Goal: Register for event/course

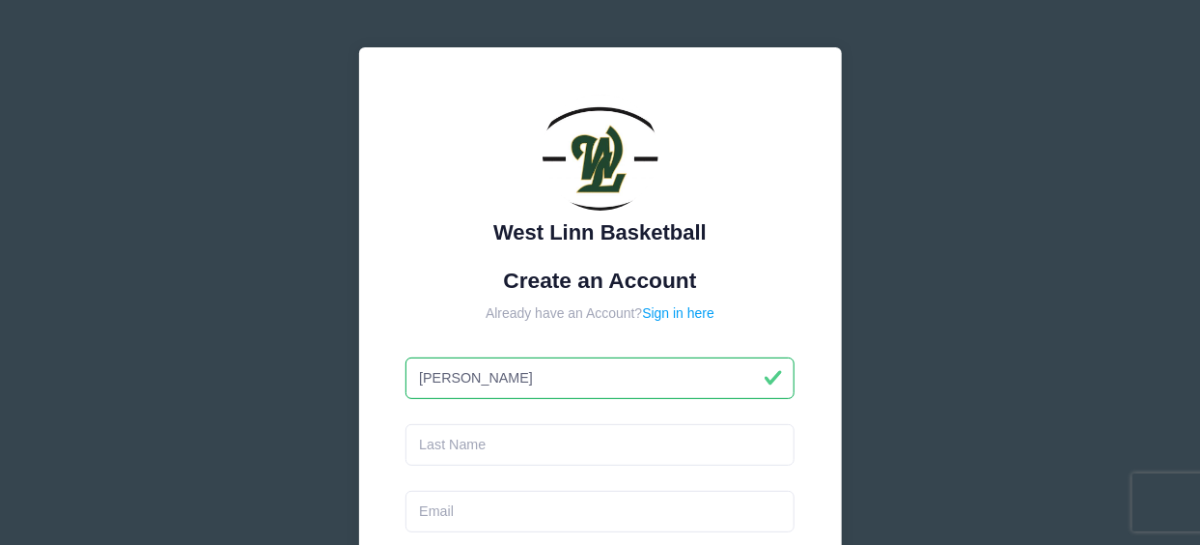
type input "John"
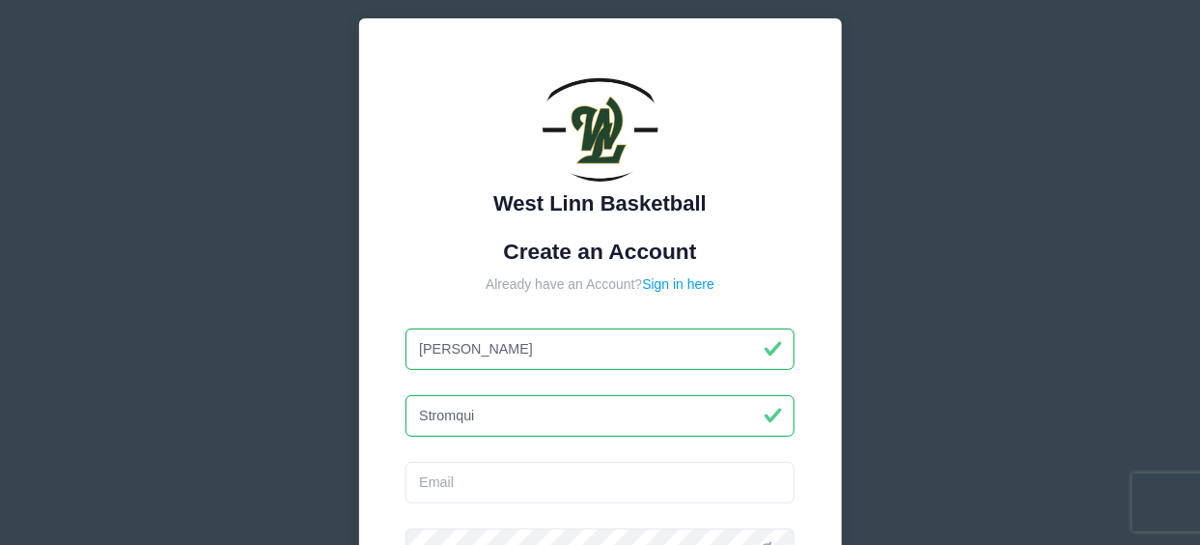
type input "Stromquist"
type input "john@willamettegarage.com"
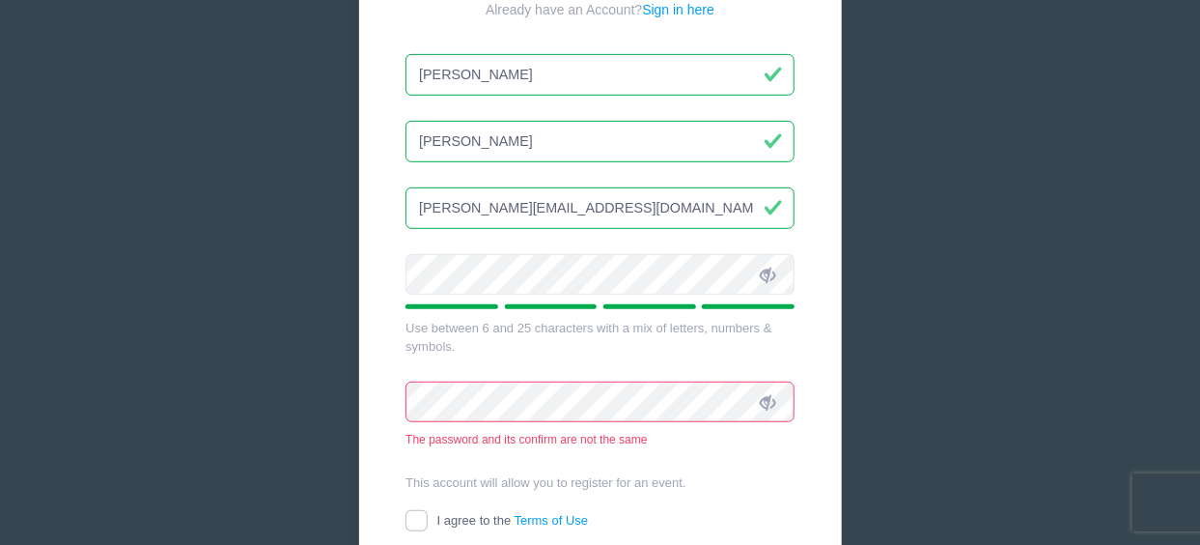
scroll to position [322, 0]
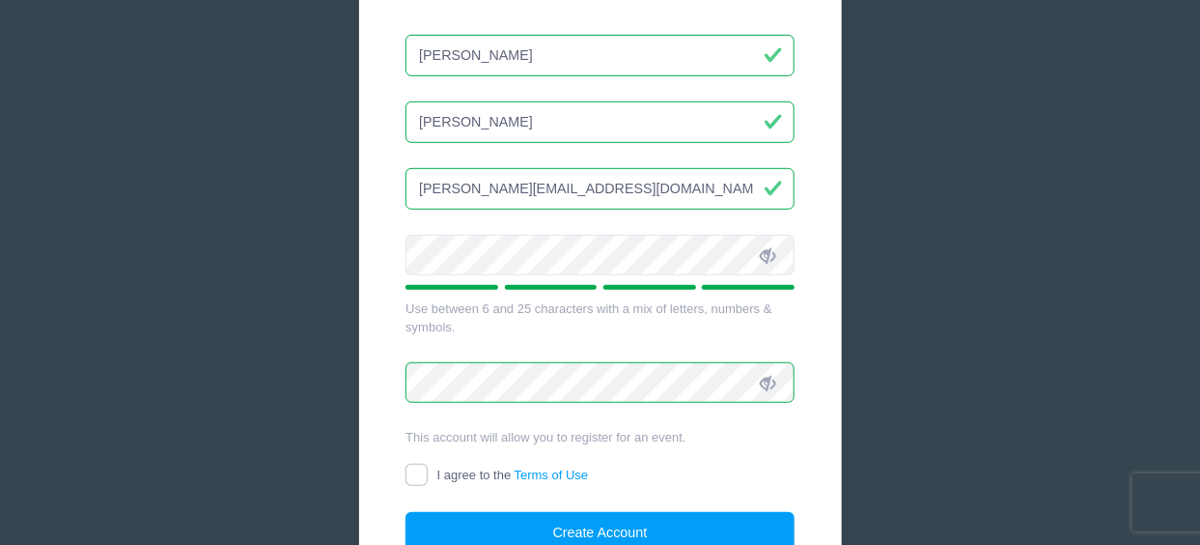
click at [596, 336] on form "Create an Account Already have an Account? Sign in here John Stromquist john@wi…" at bounding box center [600, 249] width 389 height 609
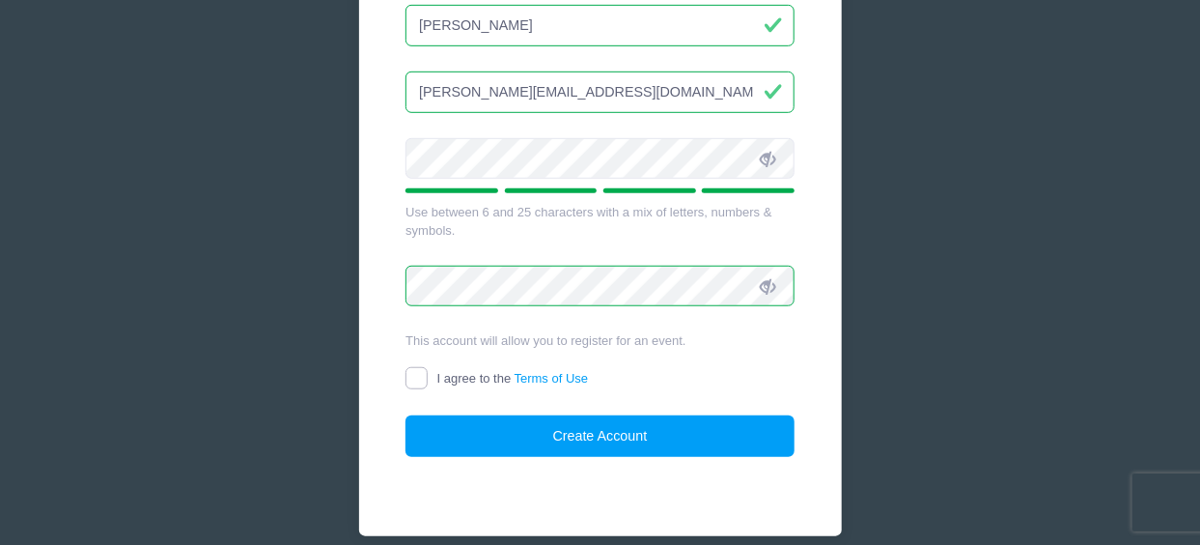
click at [419, 370] on input "I agree to the Terms of Use" at bounding box center [417, 378] width 22 height 22
checkbox input "true"
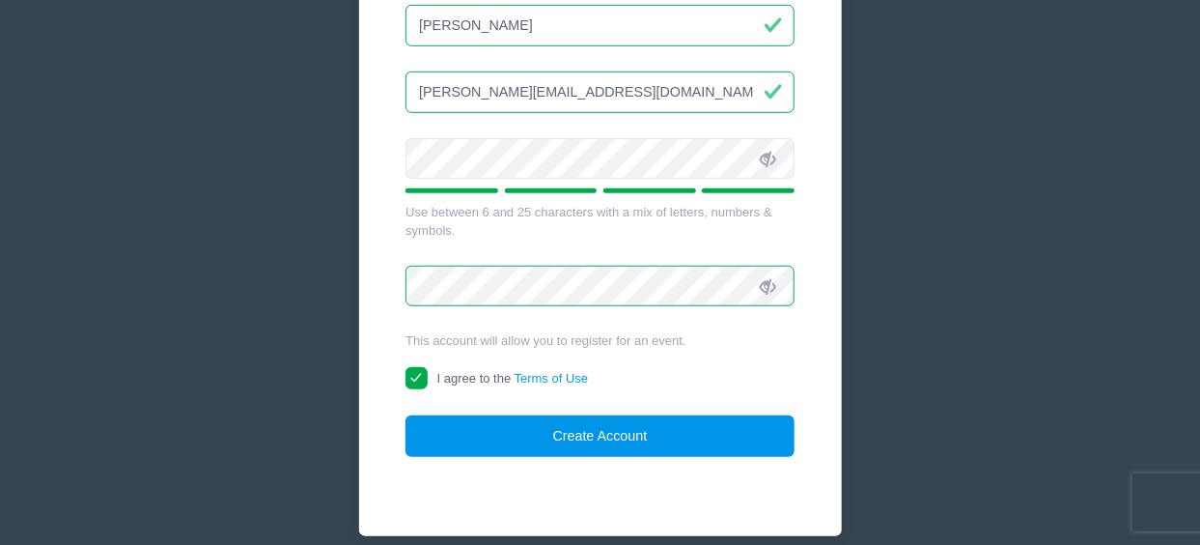
click at [609, 435] on button "Create Account" at bounding box center [600, 436] width 389 height 42
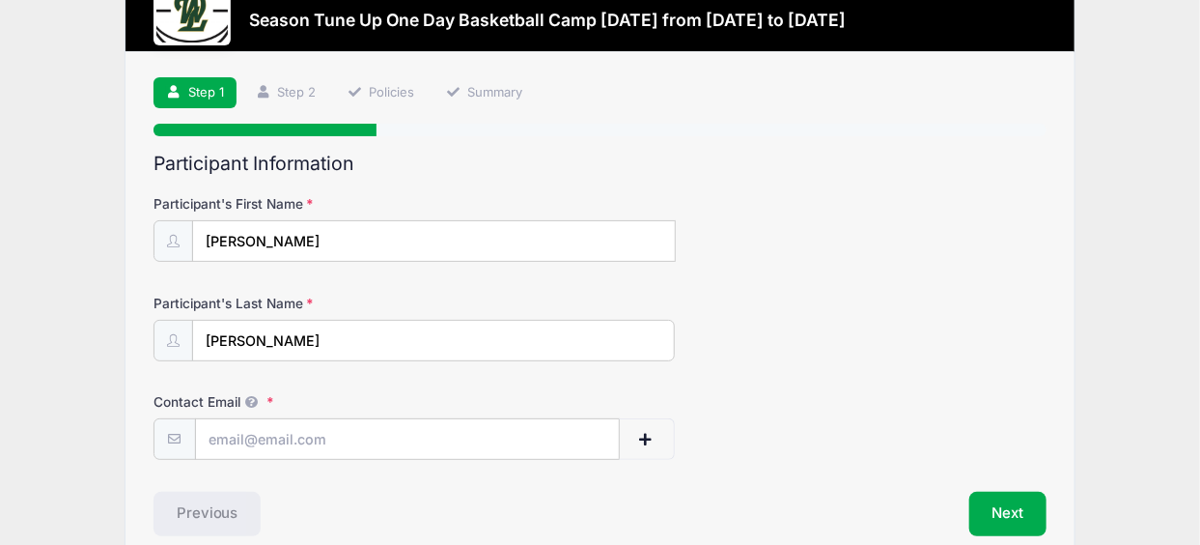
scroll to position [97, 0]
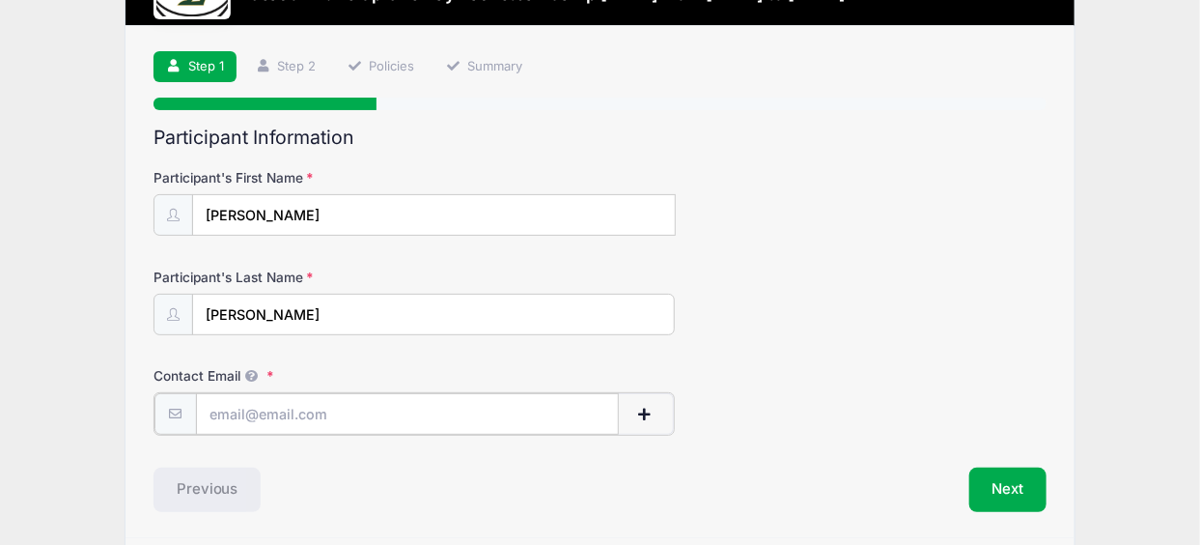
click at [298, 410] on input "Contact Email" at bounding box center [407, 414] width 423 height 42
click at [370, 350] on form "Participant's First Name Stella Participant's Last Name Stromquist Contact Emai…" at bounding box center [600, 301] width 893 height 266
click at [308, 410] on input "Contact Email" at bounding box center [408, 414] width 424 height 42
type input "John"
type input "john@willamettegarage.com"
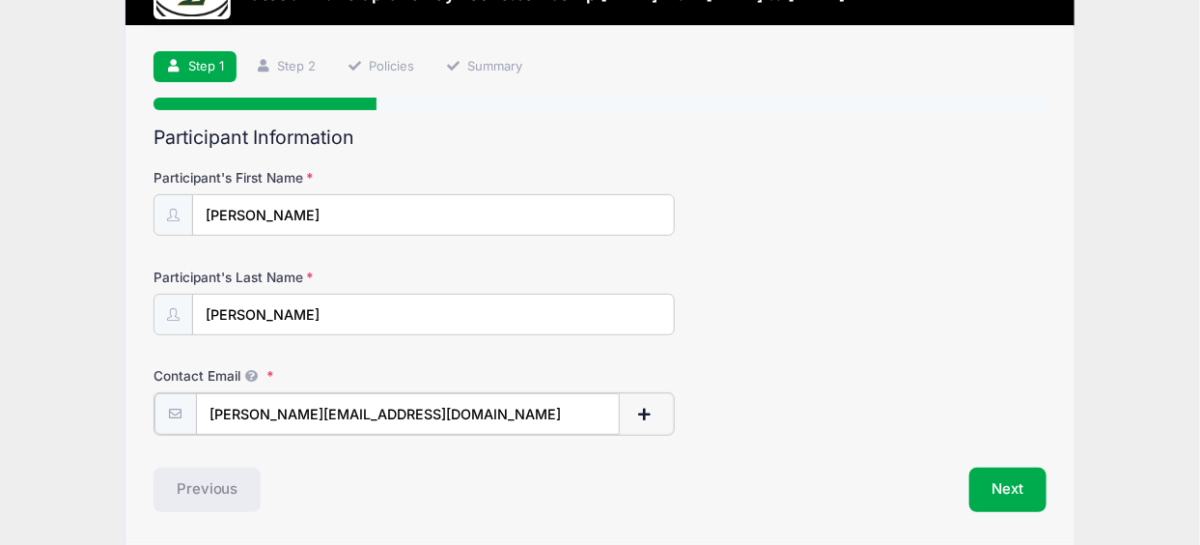
click at [649, 410] on span "button" at bounding box center [644, 414] width 17 height 14
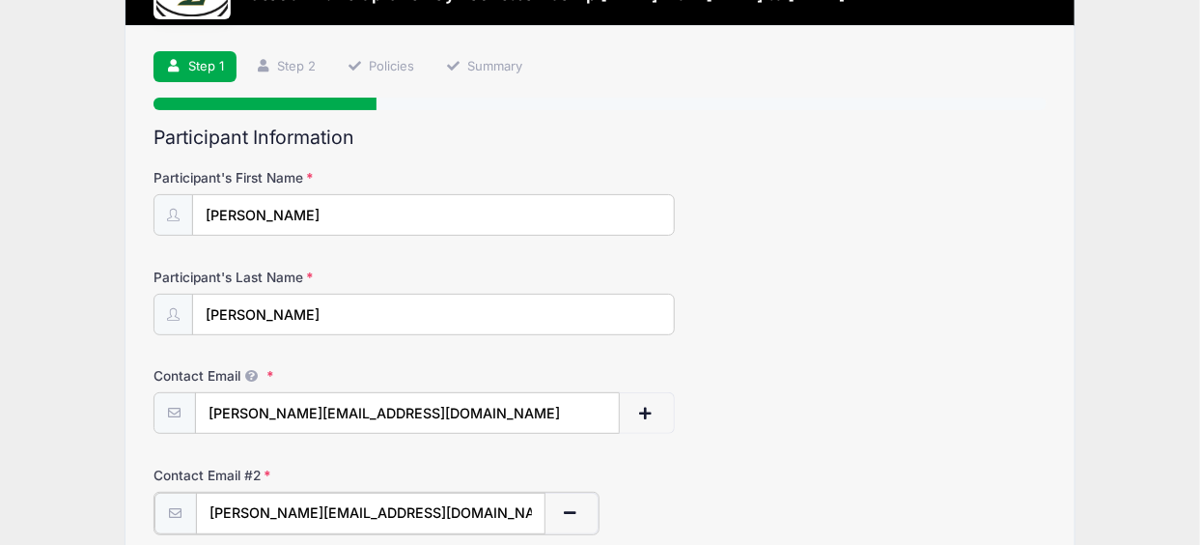
click at [406, 506] on input "john@willamettegarage.com" at bounding box center [371, 513] width 350 height 42
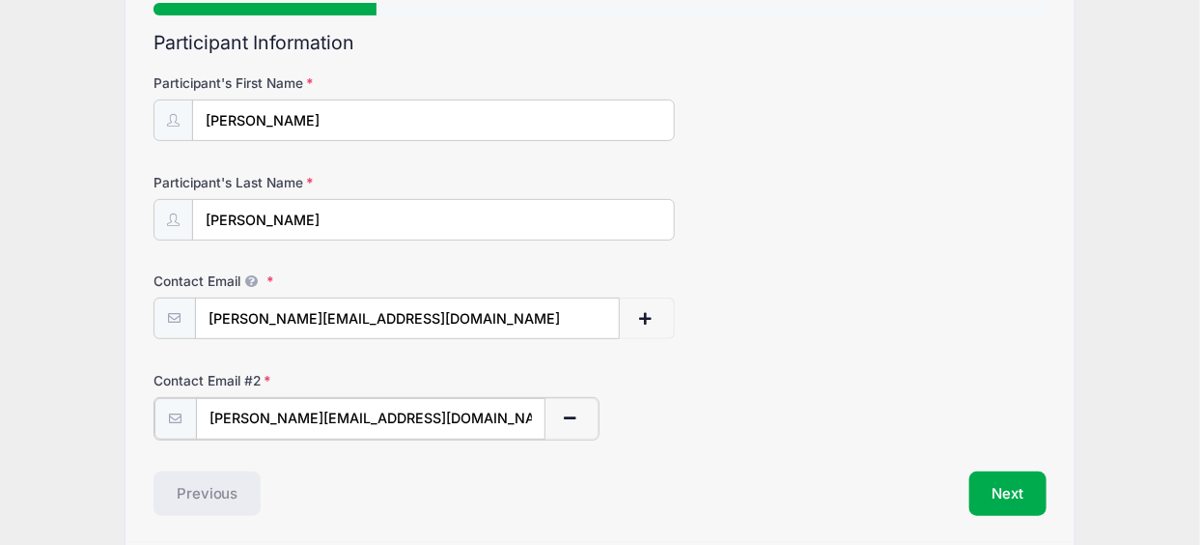
drag, startPoint x: 415, startPoint y: 412, endPoint x: 140, endPoint y: 368, distance: 278.7
click at [147, 397] on div "Step 1 /7 Step 1 Step 2 Policies Summary Participant Information Participant's …" at bounding box center [601, 235] width 950 height 609
type input "[EMAIL_ADDRESS][DOMAIN_NAME]"
click at [814, 284] on div "Contact Email john@willamettegarage.com" at bounding box center [600, 305] width 893 height 68
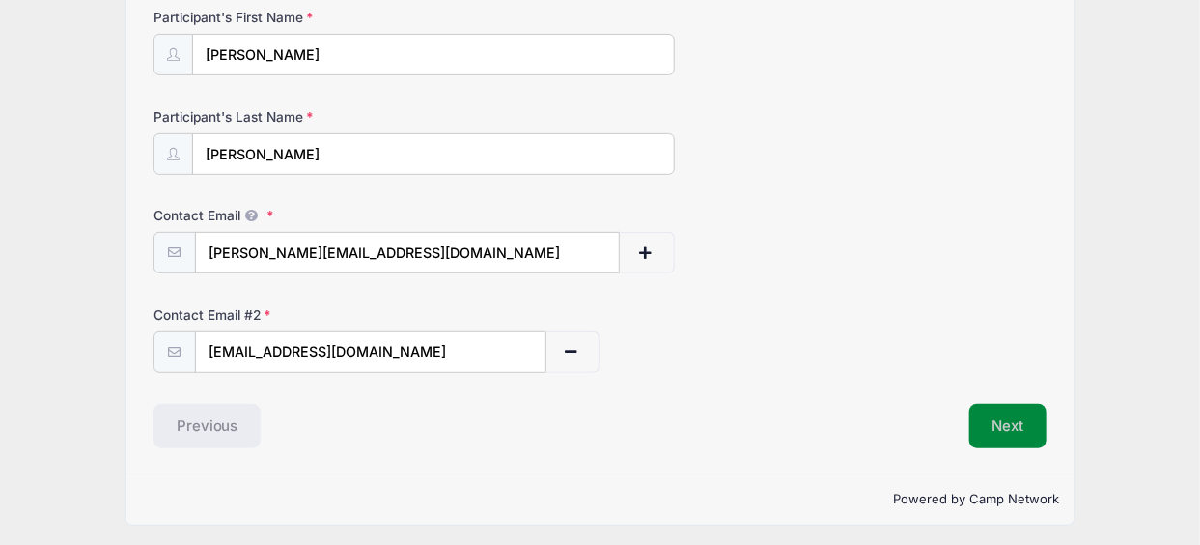
click at [992, 416] on button "Next" at bounding box center [1008, 426] width 78 height 44
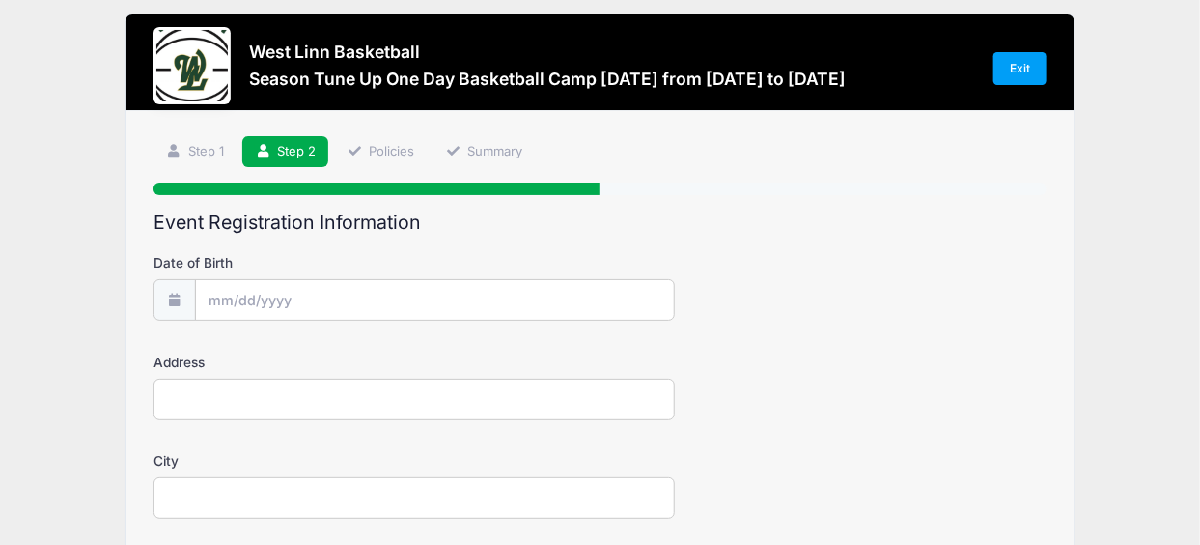
scroll to position [0, 0]
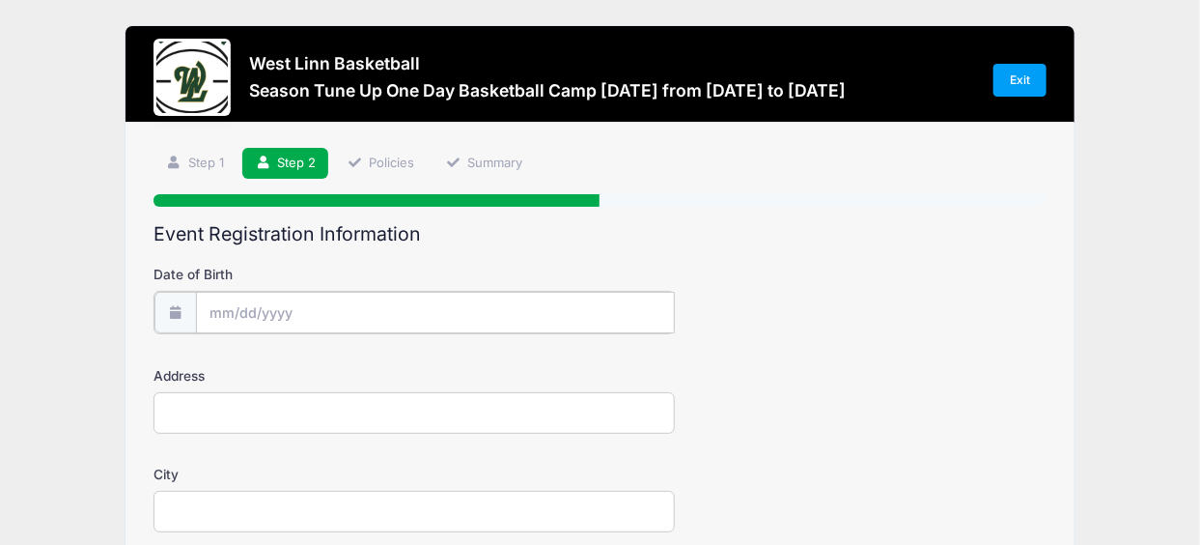
click at [306, 305] on input "Date of Birth" at bounding box center [435, 313] width 479 height 42
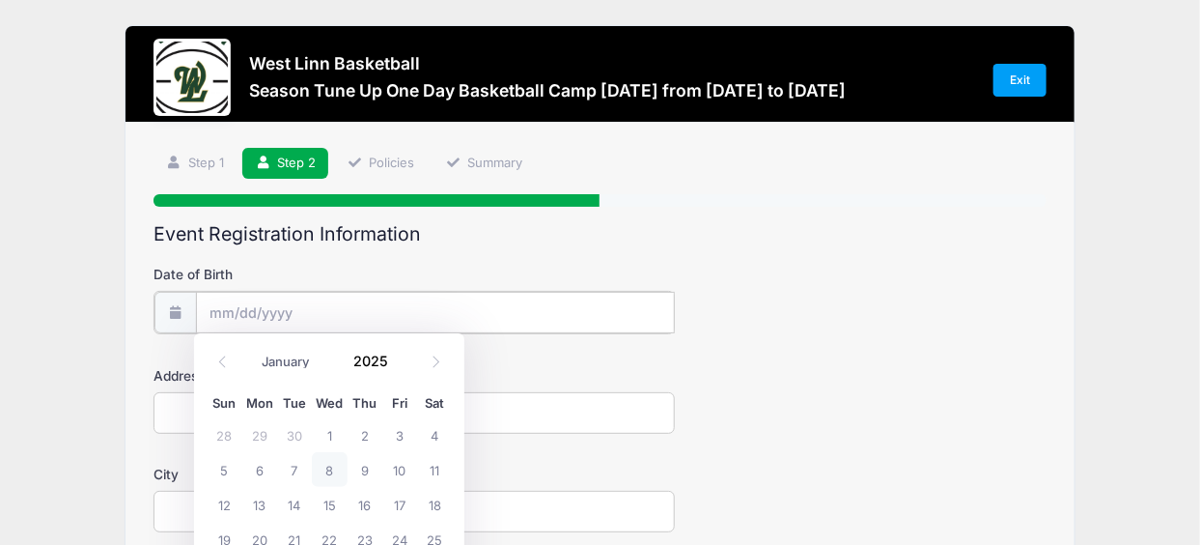
click at [306, 304] on input "Date of Birth" at bounding box center [435, 313] width 479 height 42
click at [264, 310] on input "Date of Birth" at bounding box center [435, 313] width 479 height 42
click at [534, 308] on input "Date of Birth" at bounding box center [435, 313] width 479 height 42
click at [821, 197] on div at bounding box center [600, 200] width 893 height 13
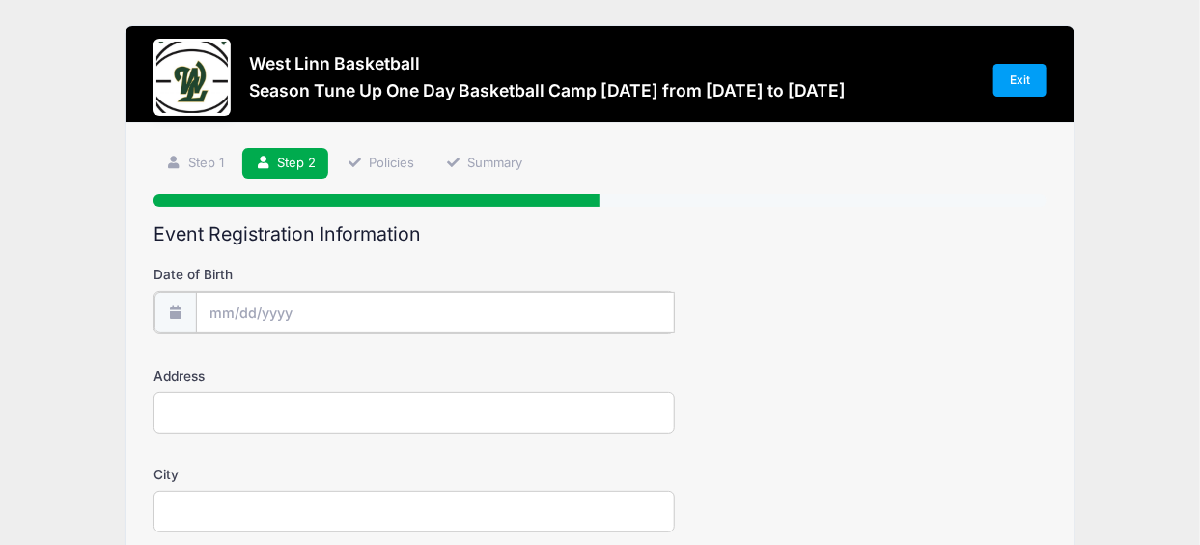
click at [199, 319] on input "Date of Birth" at bounding box center [435, 313] width 479 height 42
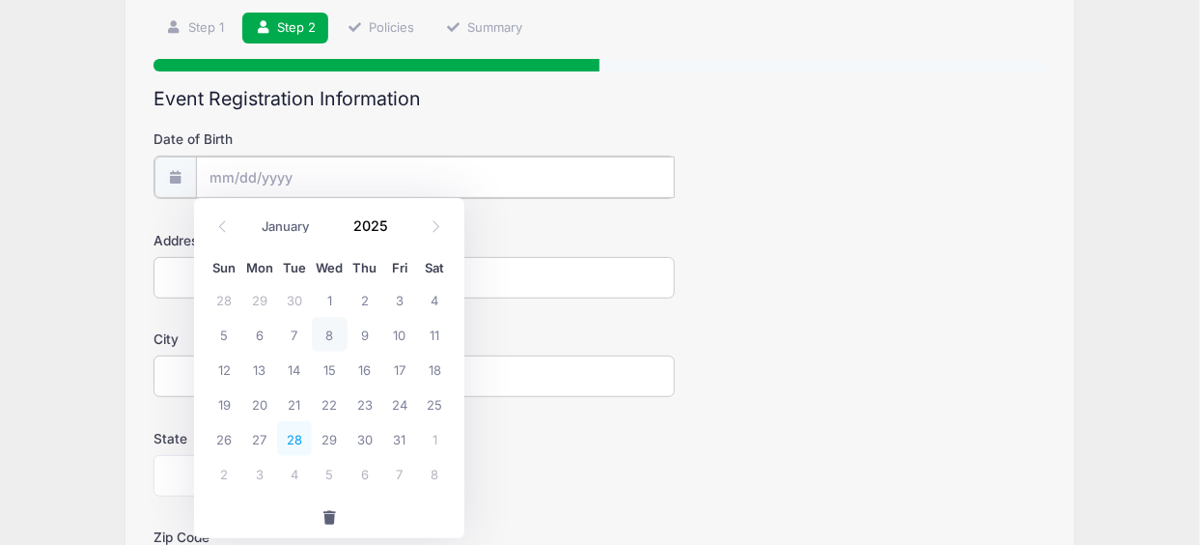
scroll to position [97, 0]
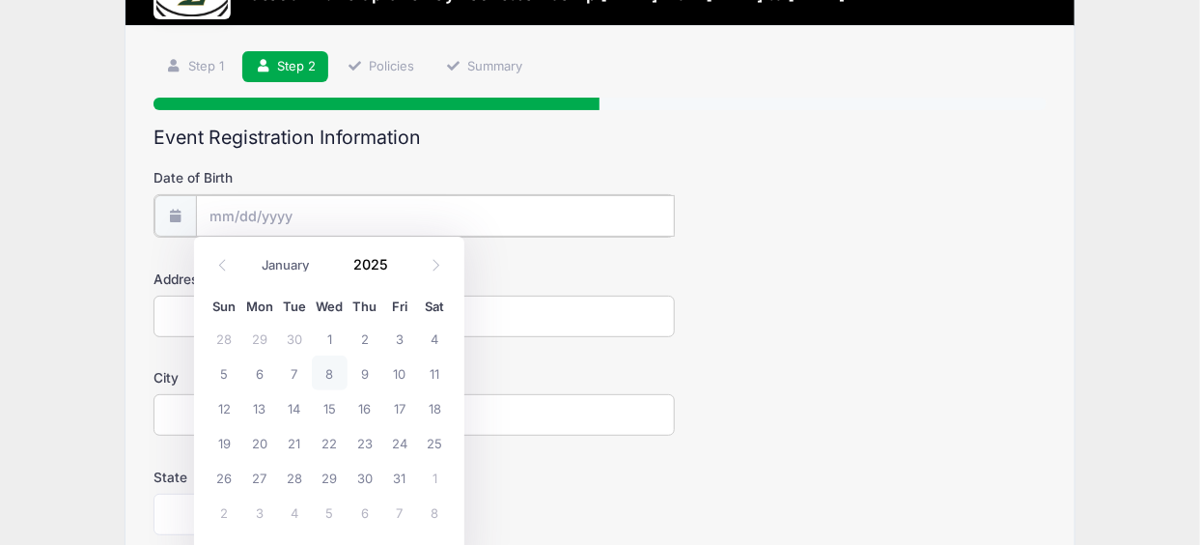
click at [322, 210] on input "Date of Birth" at bounding box center [435, 216] width 479 height 42
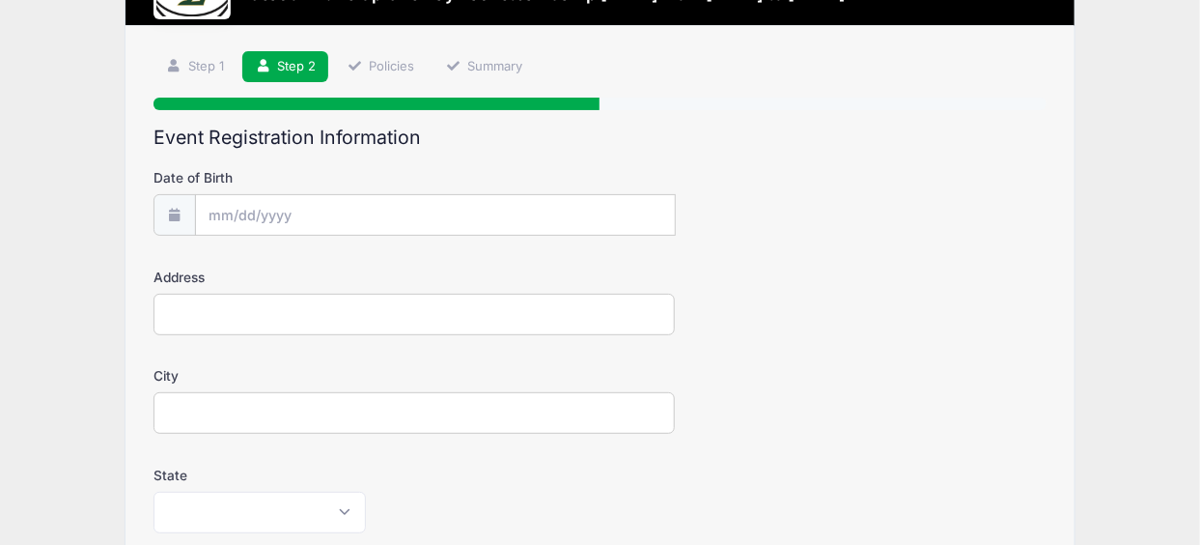
click at [1035, 355] on form "Date of Birth Address City State Alabama Alaska American Samoa Arizona Arkansas…" at bounding box center [600, 548] width 893 height 760
click at [373, 307] on input "Address" at bounding box center [414, 315] width 521 height 42
type input "1674 5th ave"
type input "west linn"
select select "OR"
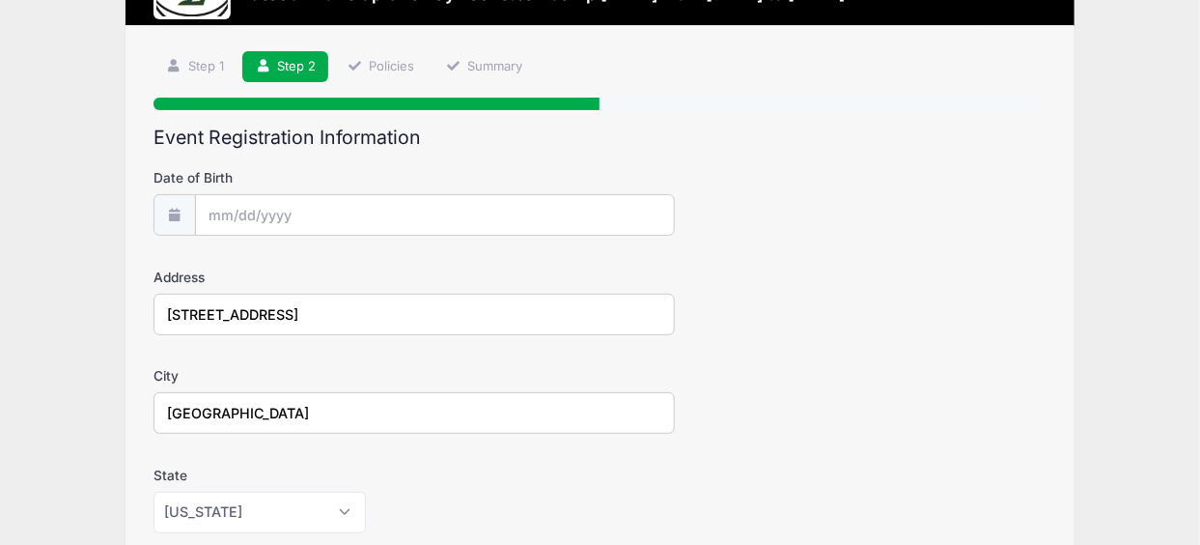
type input "97068"
type input "(150) 396-4244"
type input "[PERSON_NAME][EMAIL_ADDRESS][DOMAIN_NAME]"
click at [318, 213] on input "Date of Birth" at bounding box center [435, 216] width 478 height 42
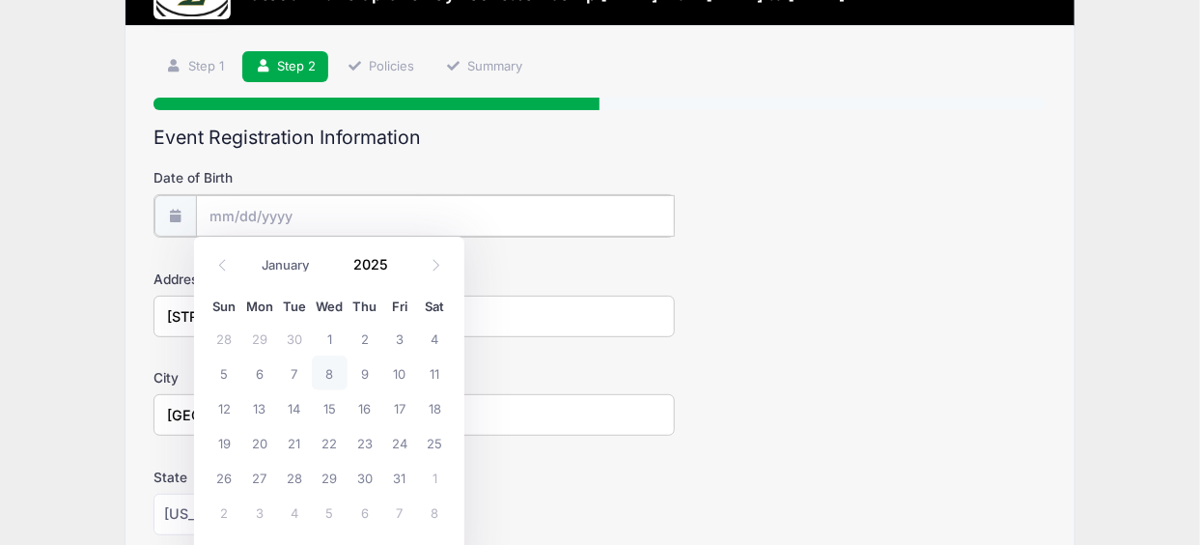
click at [318, 214] on input "Date of Birth" at bounding box center [435, 216] width 479 height 42
click at [272, 405] on span "13" at bounding box center [259, 407] width 35 height 35
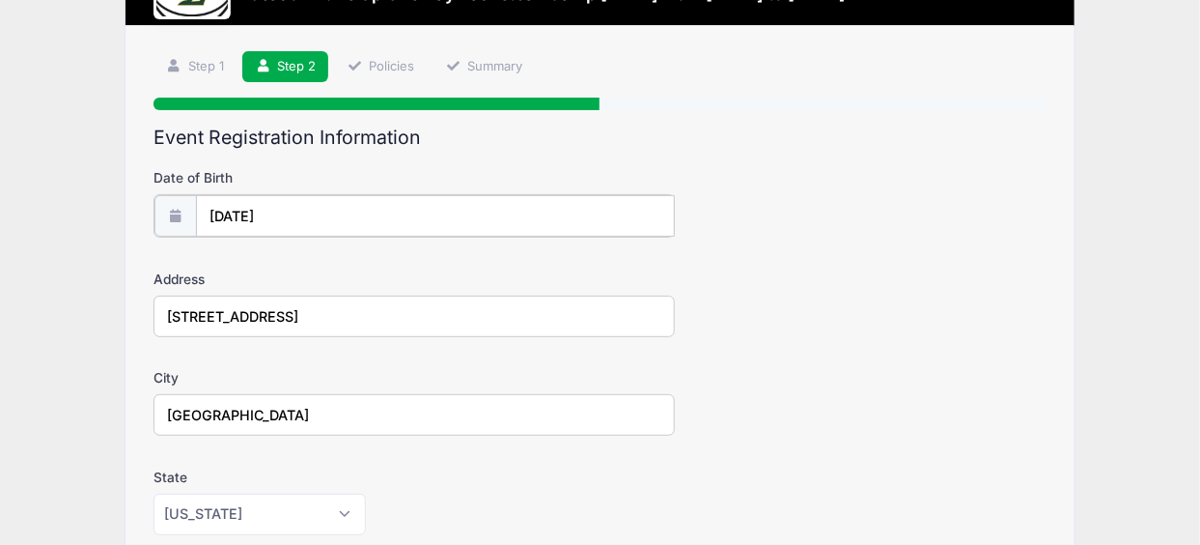
click at [276, 217] on input "10/13/2025" at bounding box center [435, 216] width 479 height 42
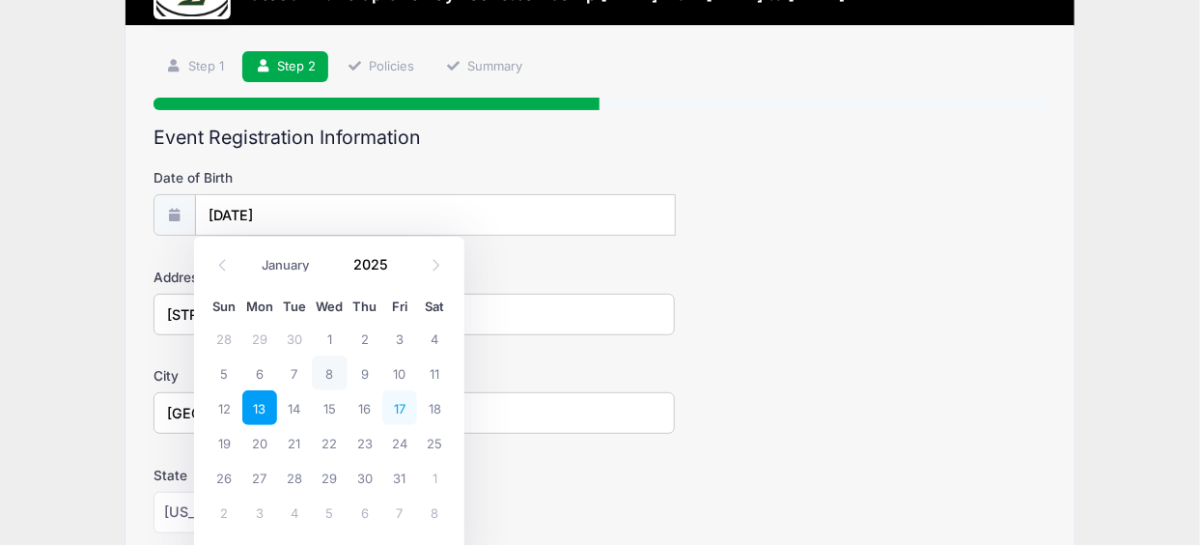
click at [409, 412] on span "17" at bounding box center [399, 407] width 35 height 35
type input "10/17/2025"
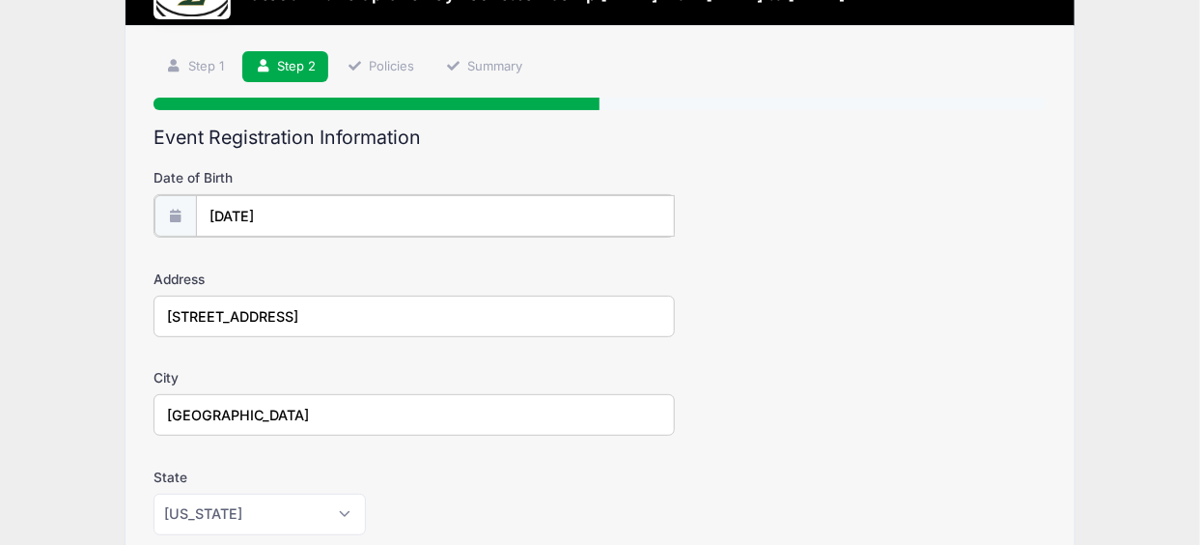
click at [329, 212] on input "10/17/2025" at bounding box center [435, 216] width 479 height 42
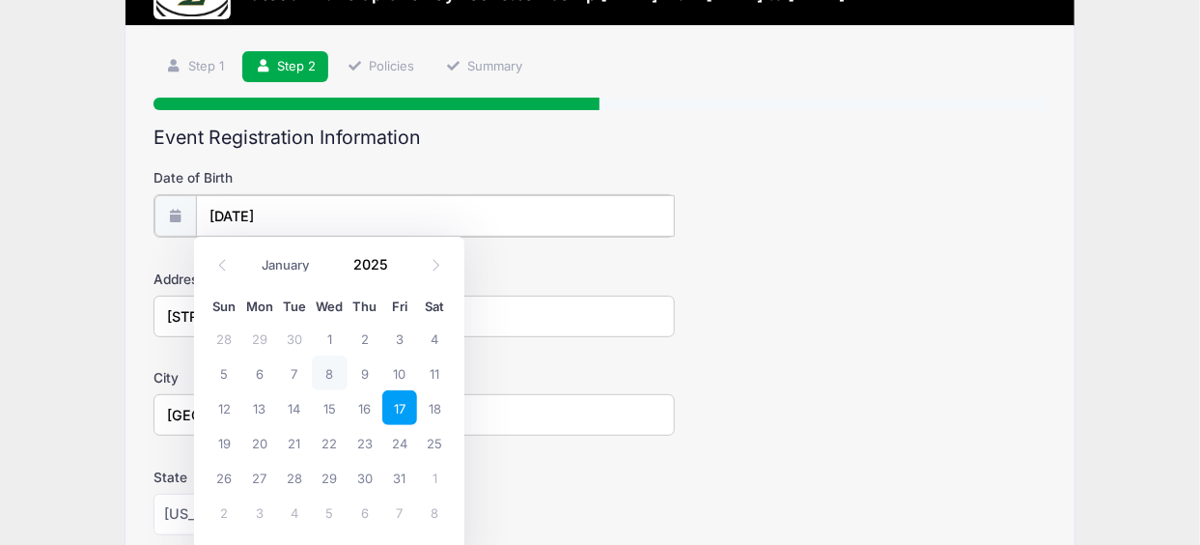
click at [329, 213] on input "10/17/2025" at bounding box center [435, 216] width 479 height 42
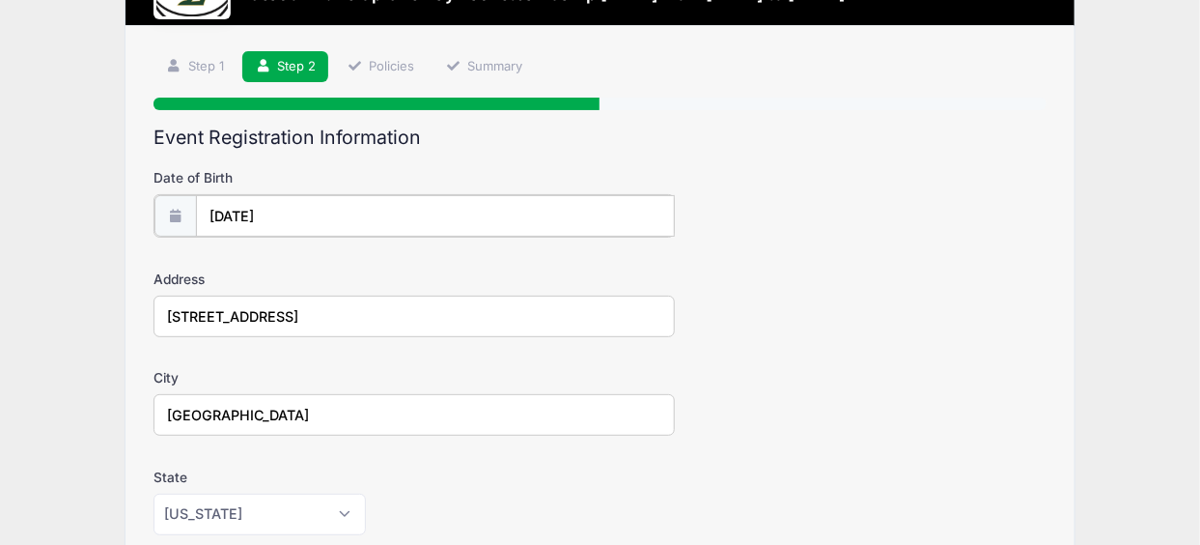
click at [481, 220] on input "10/17/2025" at bounding box center [435, 216] width 479 height 42
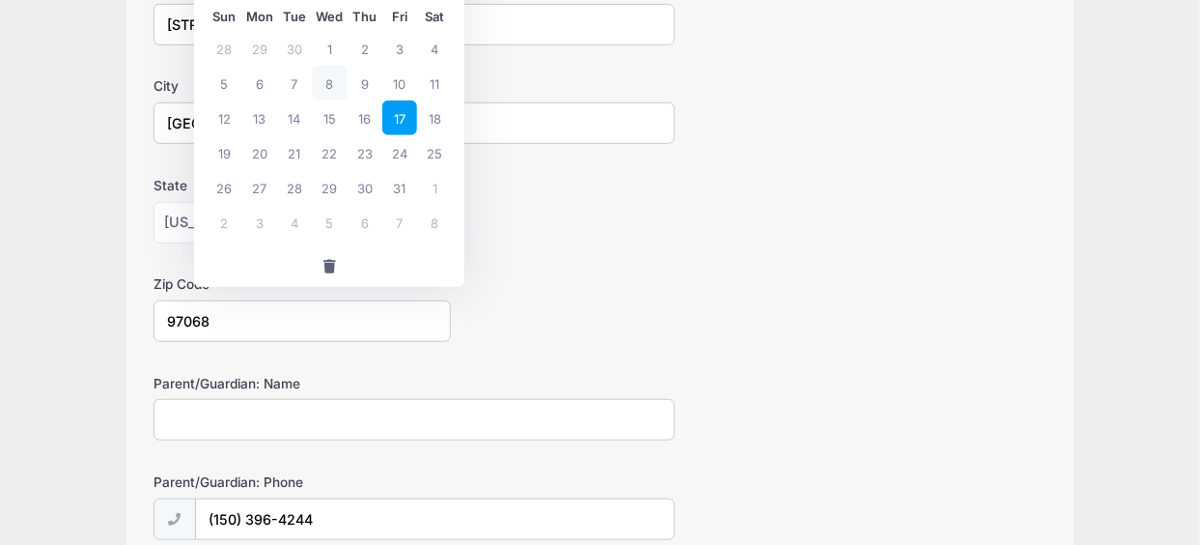
scroll to position [384, 0]
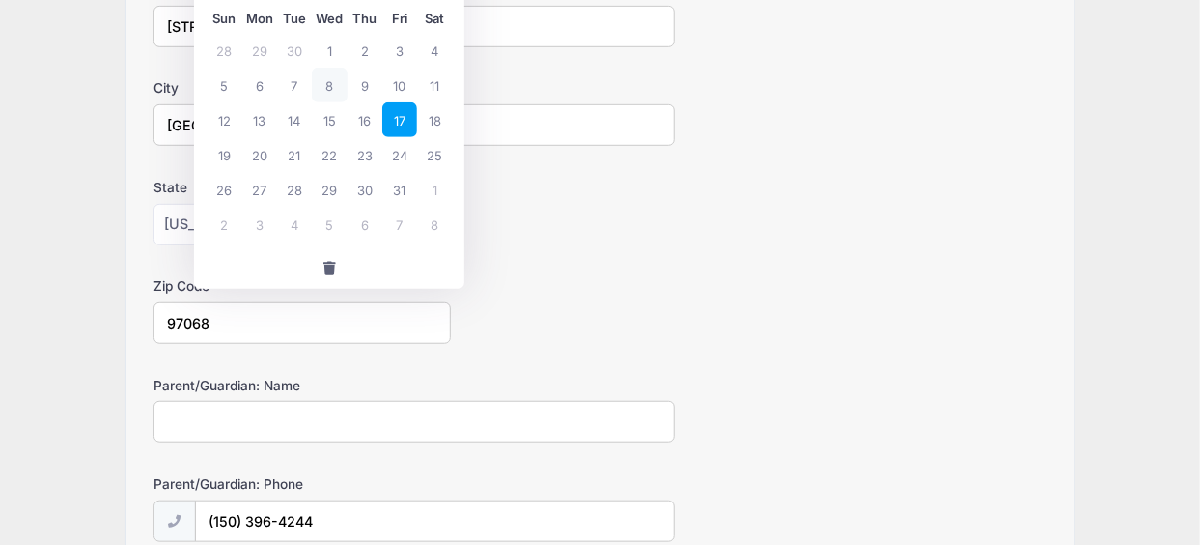
click at [324, 262] on span "button" at bounding box center [329, 269] width 17 height 14
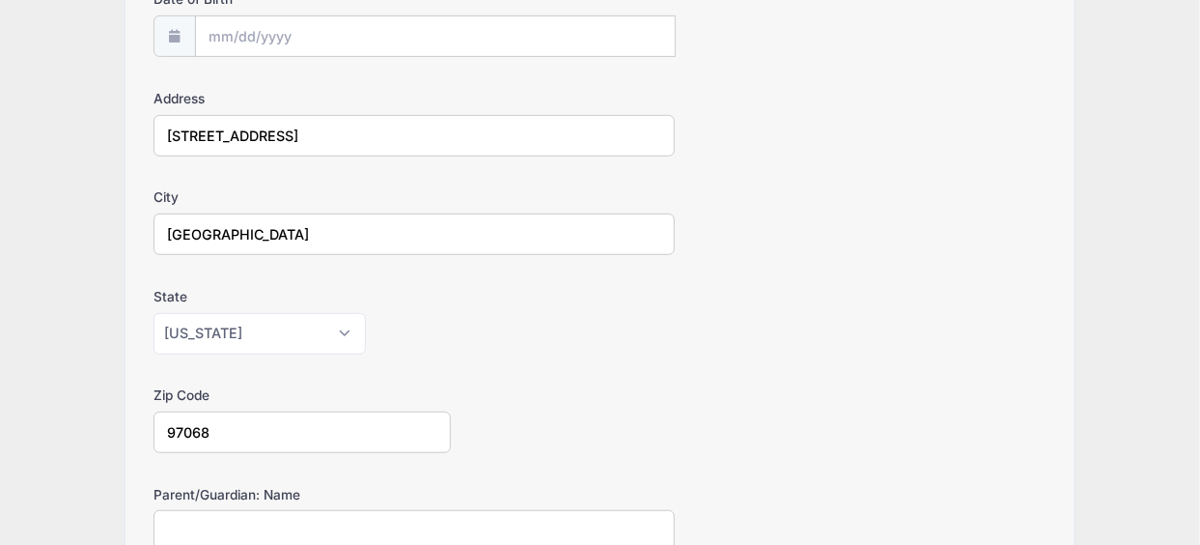
scroll to position [191, 0]
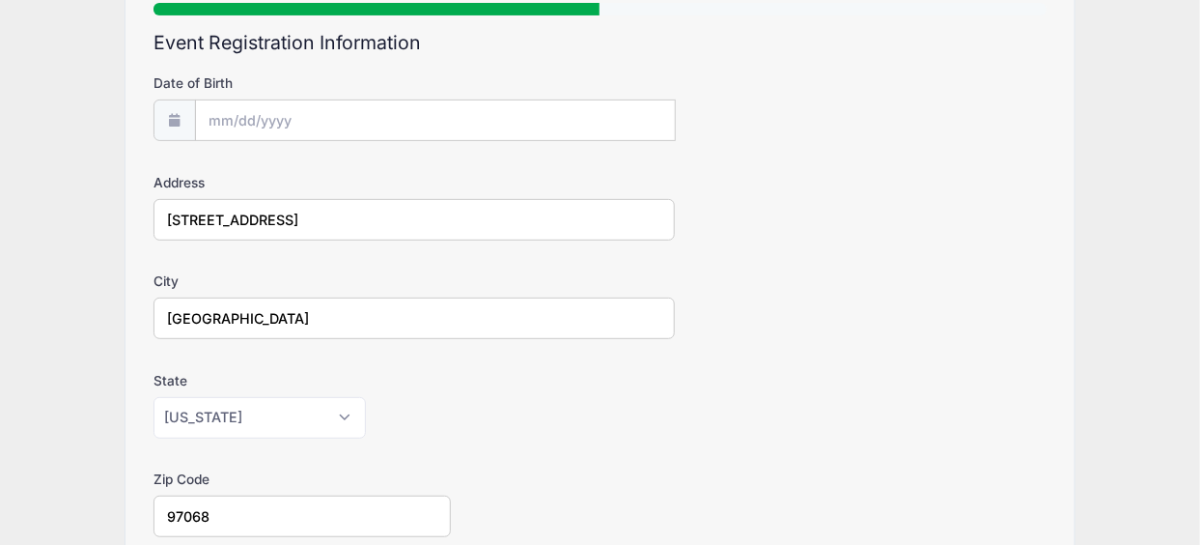
click at [293, 99] on div "Date of Birth" at bounding box center [600, 107] width 893 height 68
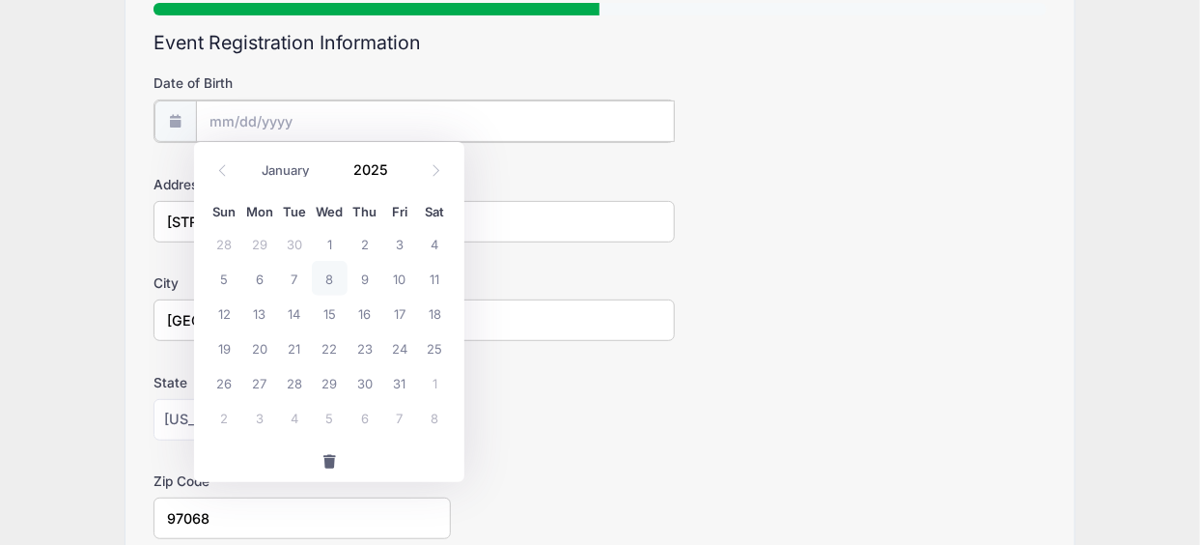
click at [291, 105] on input "Date of Birth" at bounding box center [435, 121] width 479 height 42
drag, startPoint x: 291, startPoint y: 107, endPoint x: 399, endPoint y: 69, distance: 114.8
click at [399, 67] on div "Date of Birth Address 1674 5th ave City west linn State Alabama Alaska American…" at bounding box center [600, 446] width 893 height 773
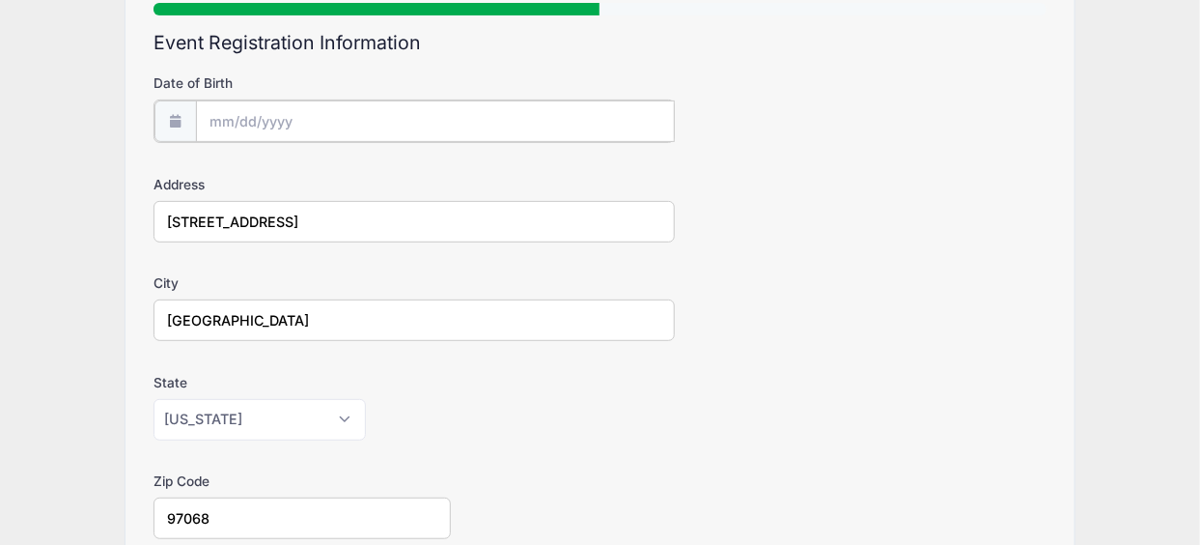
click at [366, 114] on input "Date of Birth" at bounding box center [435, 121] width 479 height 42
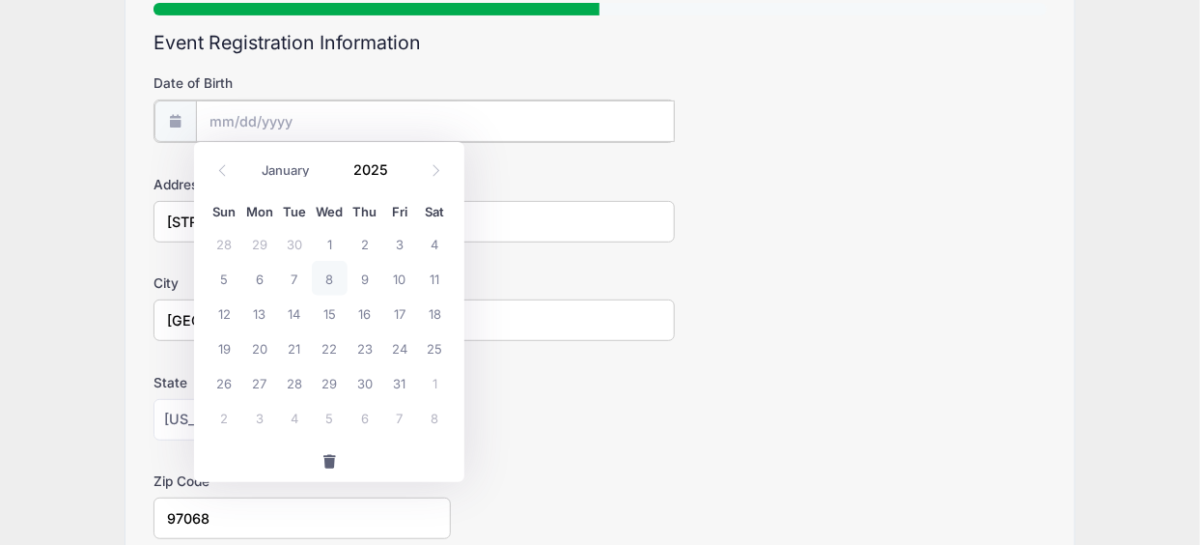
click at [366, 113] on input "Date of Birth" at bounding box center [435, 121] width 479 height 42
click at [366, 114] on input "Date of Birth" at bounding box center [435, 121] width 479 height 42
click at [399, 175] on span at bounding box center [400, 177] width 14 height 14
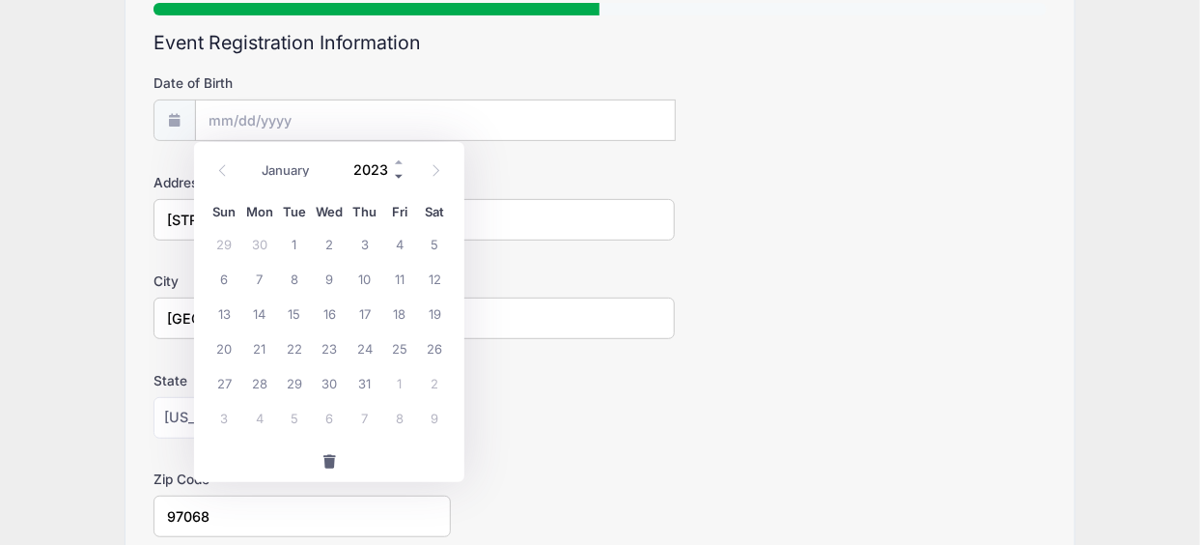
click at [399, 175] on span at bounding box center [400, 177] width 14 height 14
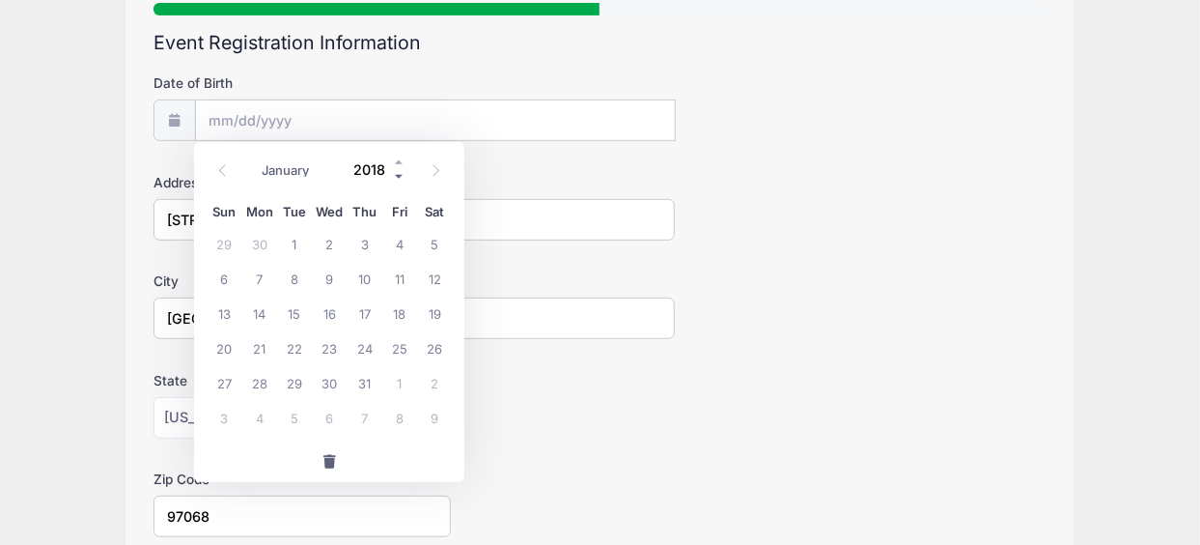
click at [399, 175] on span at bounding box center [400, 177] width 14 height 14
click at [399, 174] on span at bounding box center [400, 177] width 14 height 14
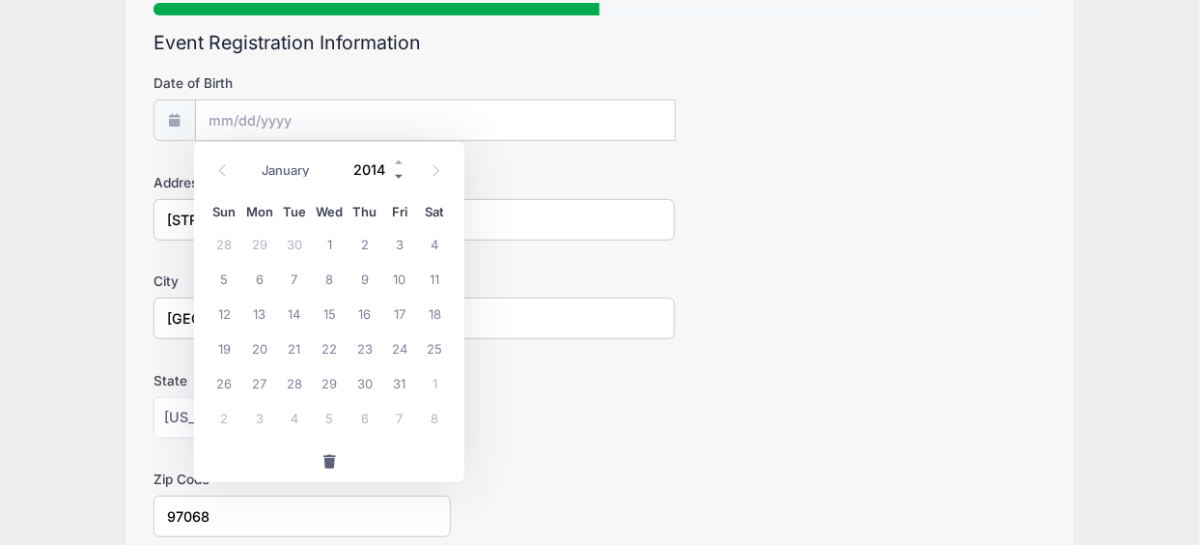
type input "2013"
click at [291, 120] on input "Date of Birth" at bounding box center [435, 121] width 479 height 42
click at [371, 306] on span "17" at bounding box center [365, 312] width 35 height 35
type input "10/17/2013"
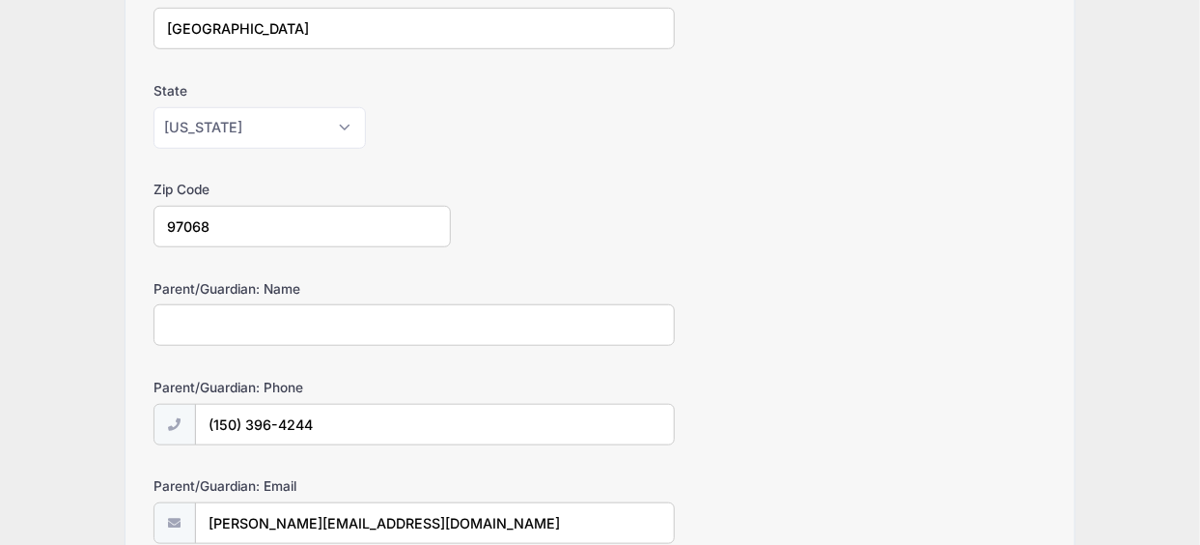
scroll to position [480, 0]
click at [379, 317] on input "Parent/Guardian: Name" at bounding box center [414, 326] width 521 height 42
click at [240, 411] on input "(150) 396-4244" at bounding box center [435, 427] width 478 height 42
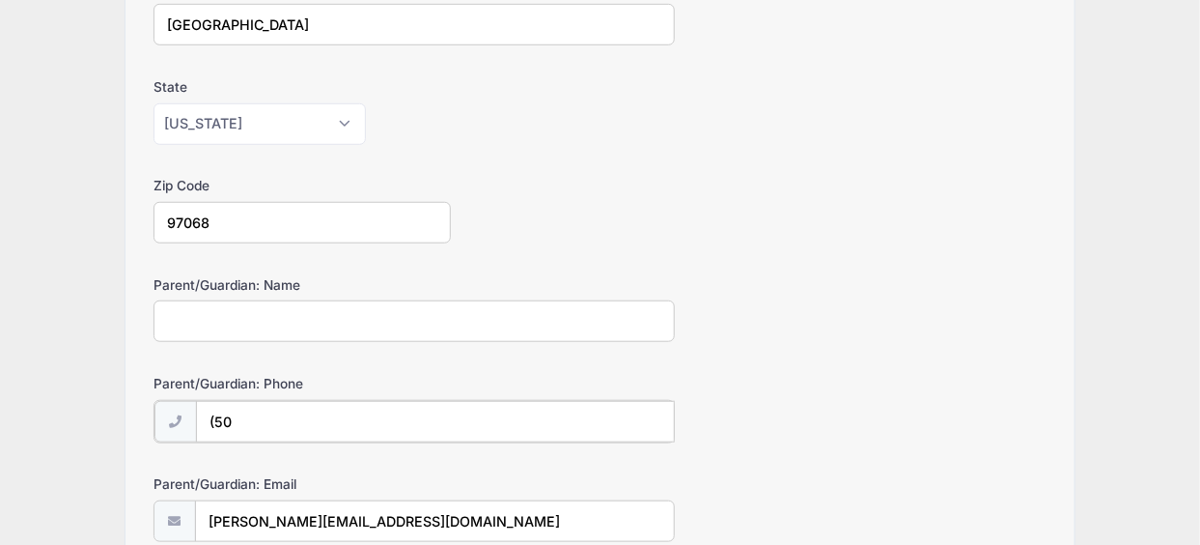
type input "(5"
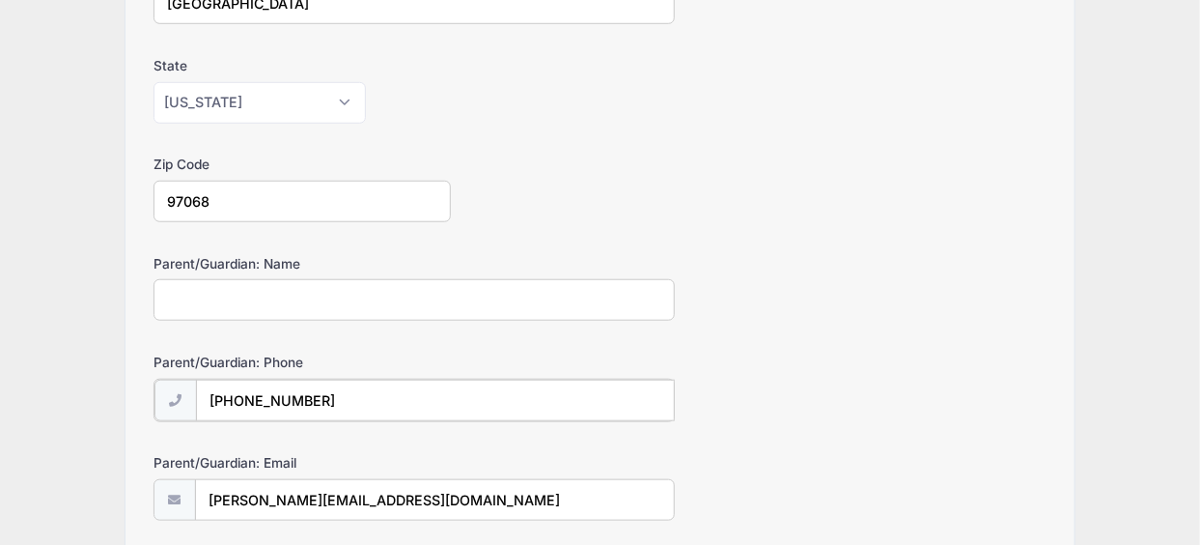
scroll to position [360, 0]
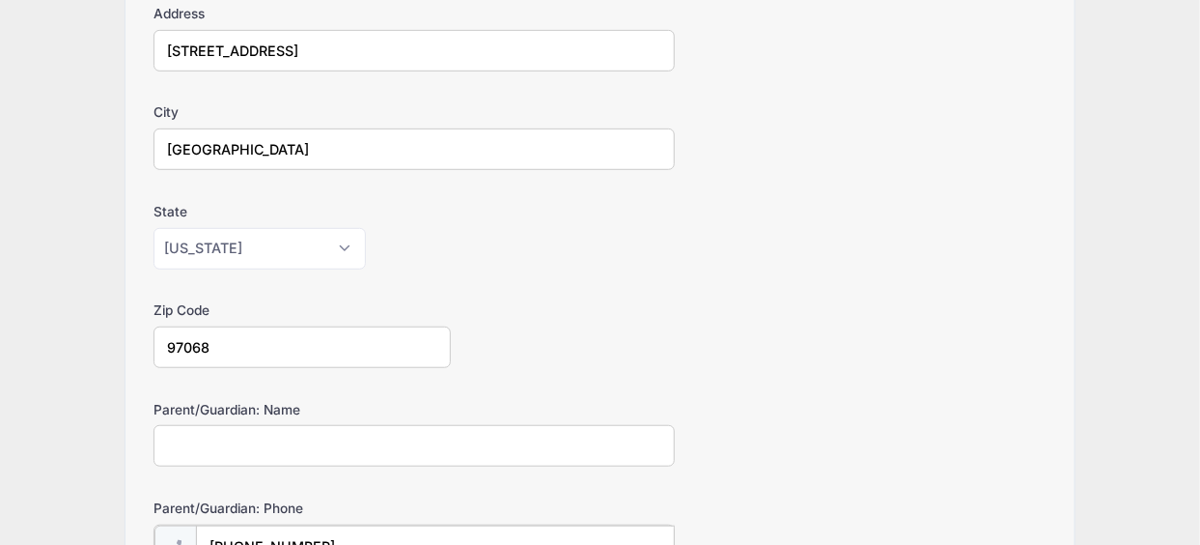
type input "(503) 964-2440"
click at [349, 436] on input "Parent/Guardian: Name" at bounding box center [414, 446] width 521 height 42
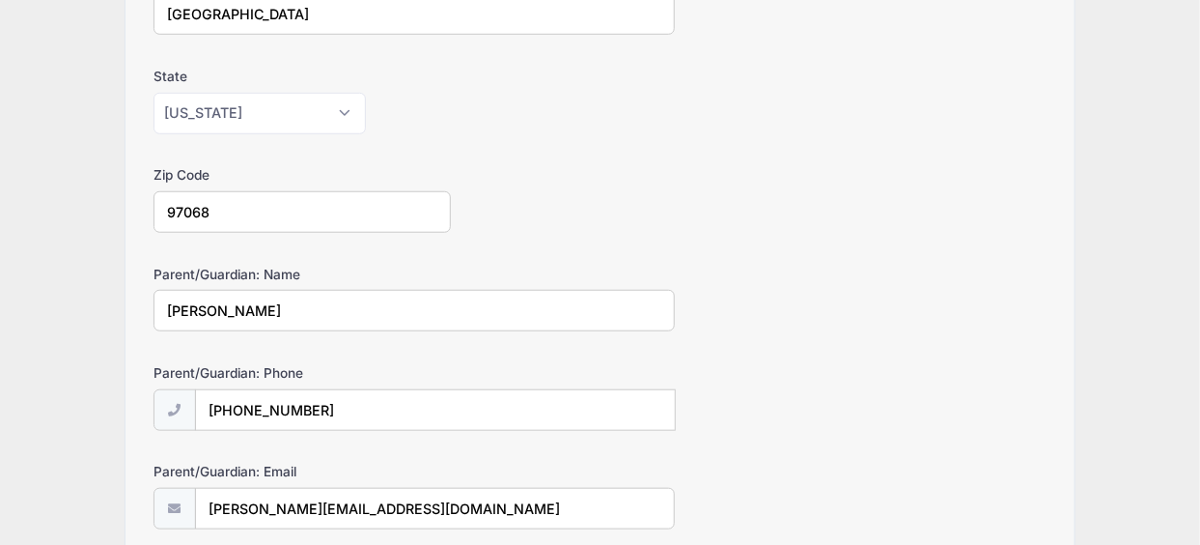
scroll to position [579, 0]
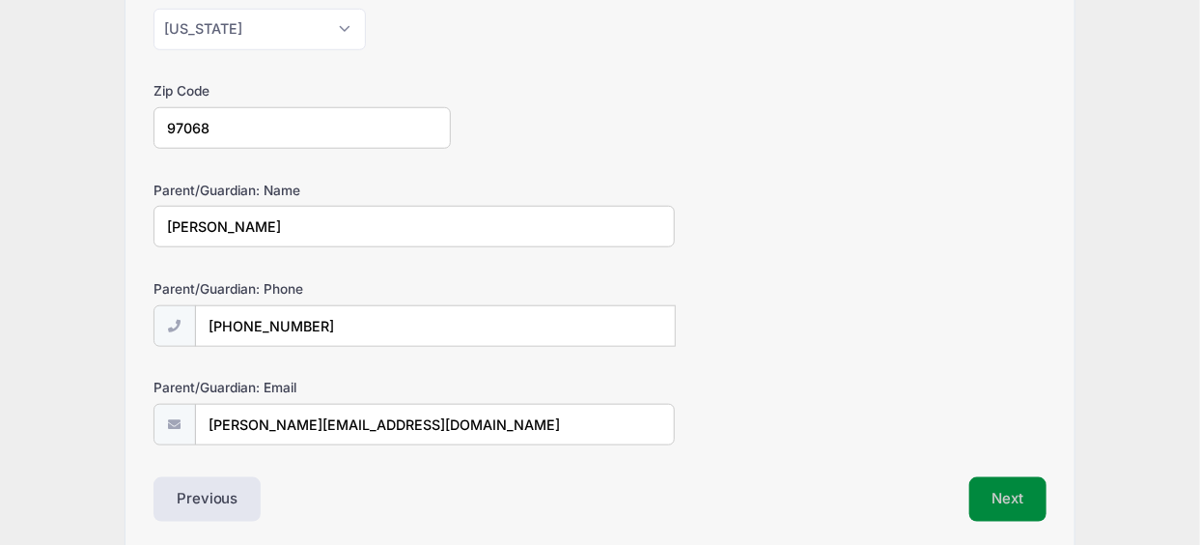
type input "John H. Stromquist"
click at [995, 495] on button "Next" at bounding box center [1008, 499] width 78 height 44
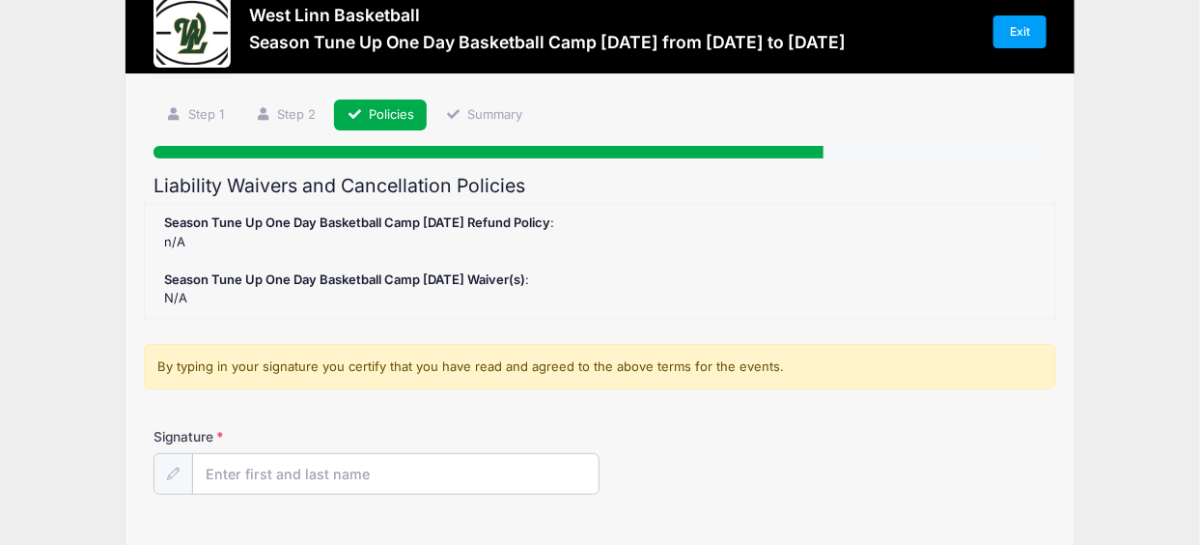
scroll to position [0, 0]
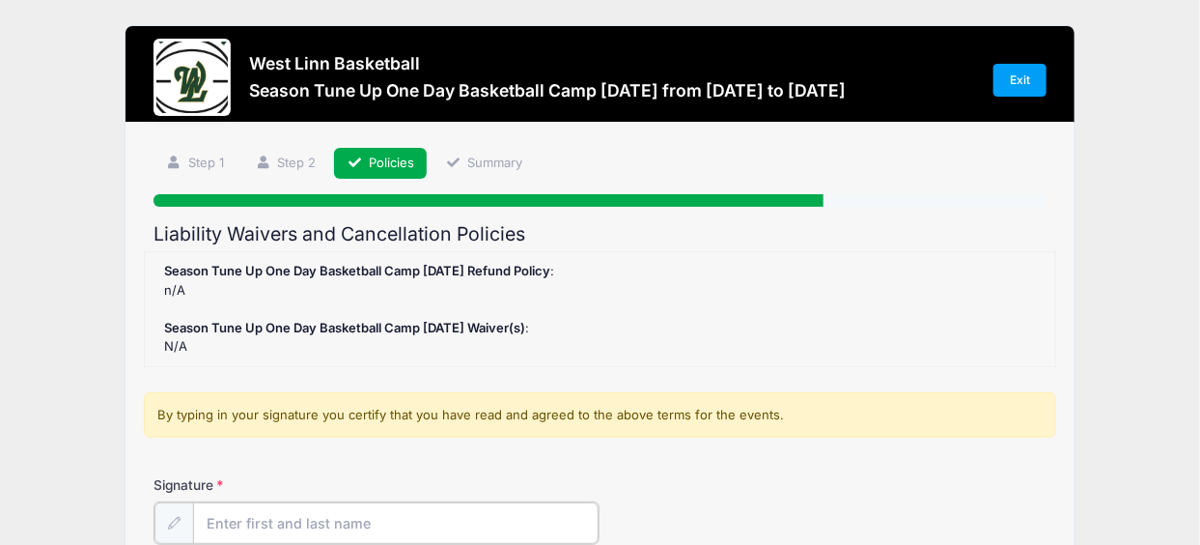
click at [404, 528] on input "Signature" at bounding box center [396, 523] width 406 height 42
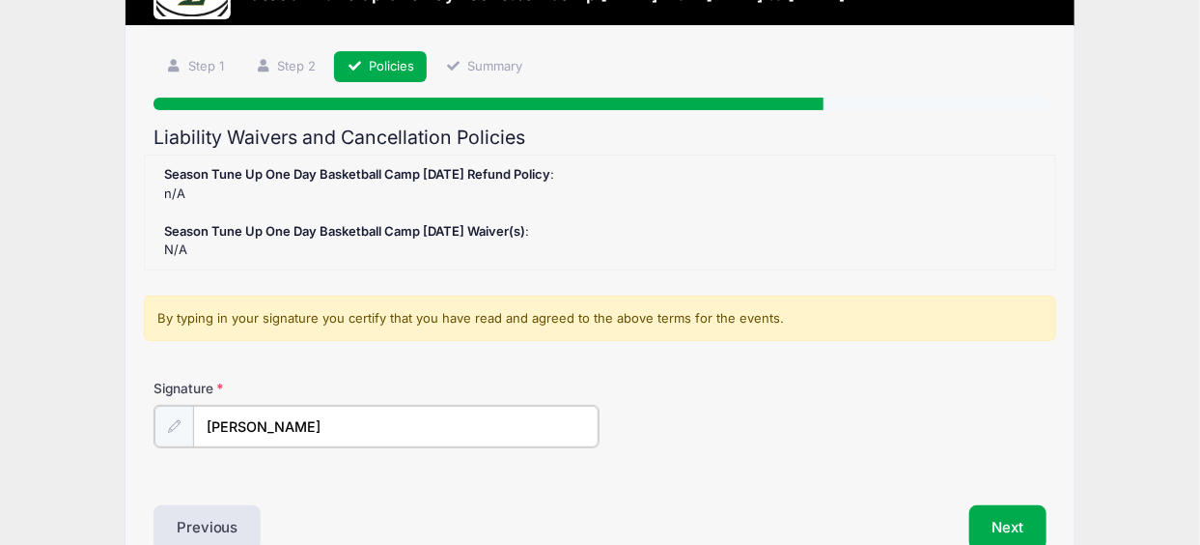
scroll to position [290, 0]
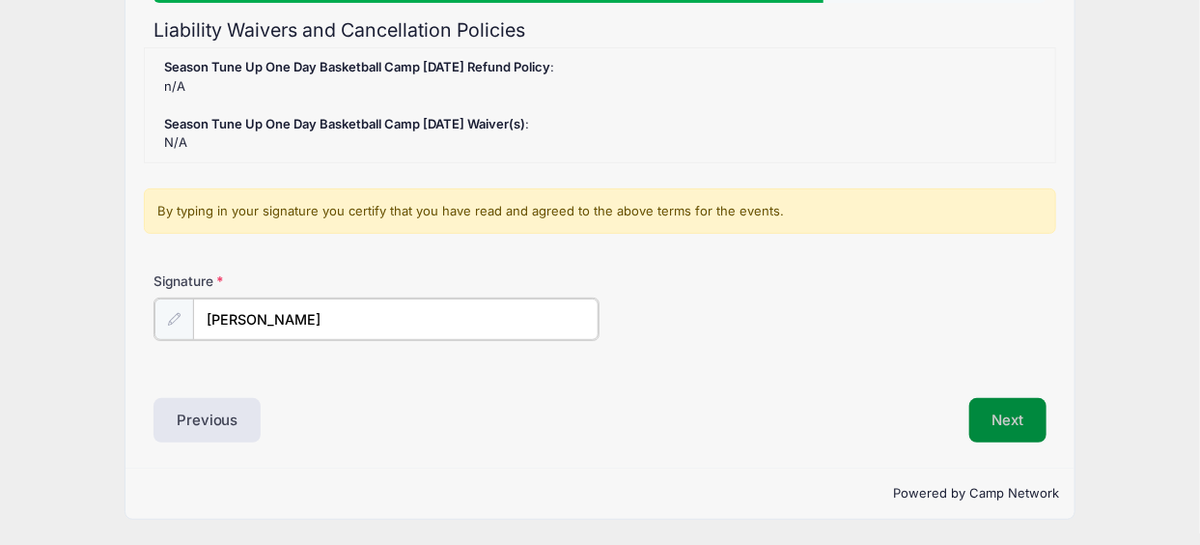
type input "[PERSON_NAME]"
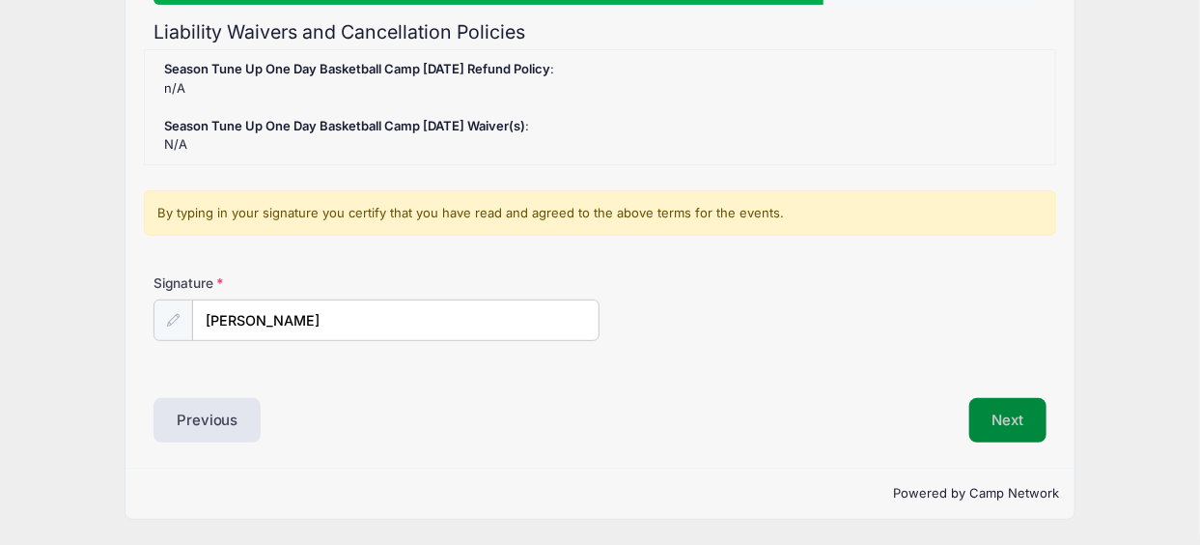
click at [1023, 398] on button "Next" at bounding box center [1008, 420] width 78 height 44
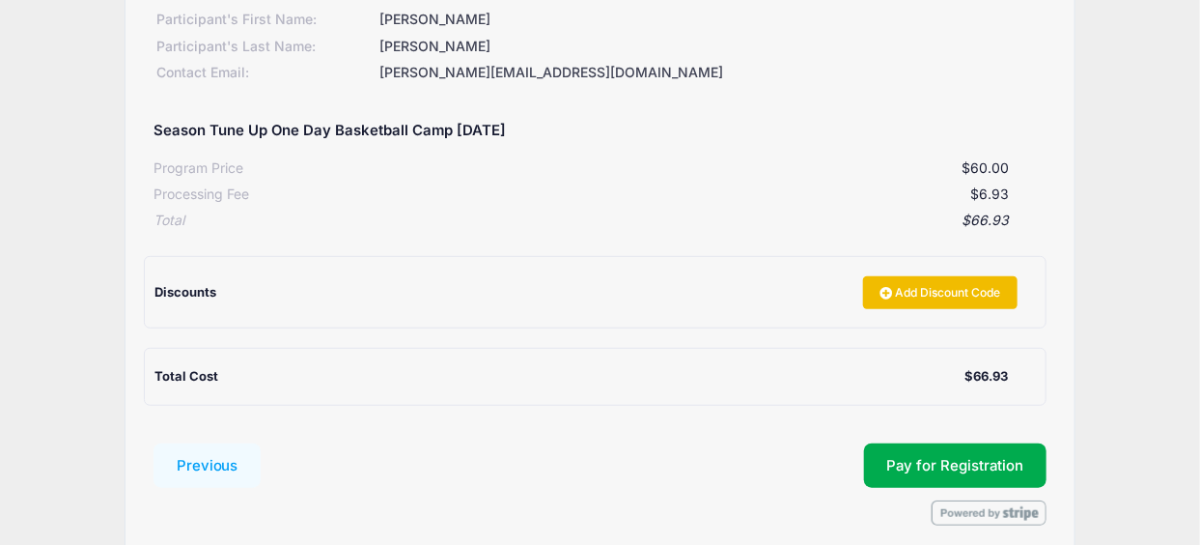
click at [932, 293] on link "Add Discount Code" at bounding box center [940, 292] width 154 height 33
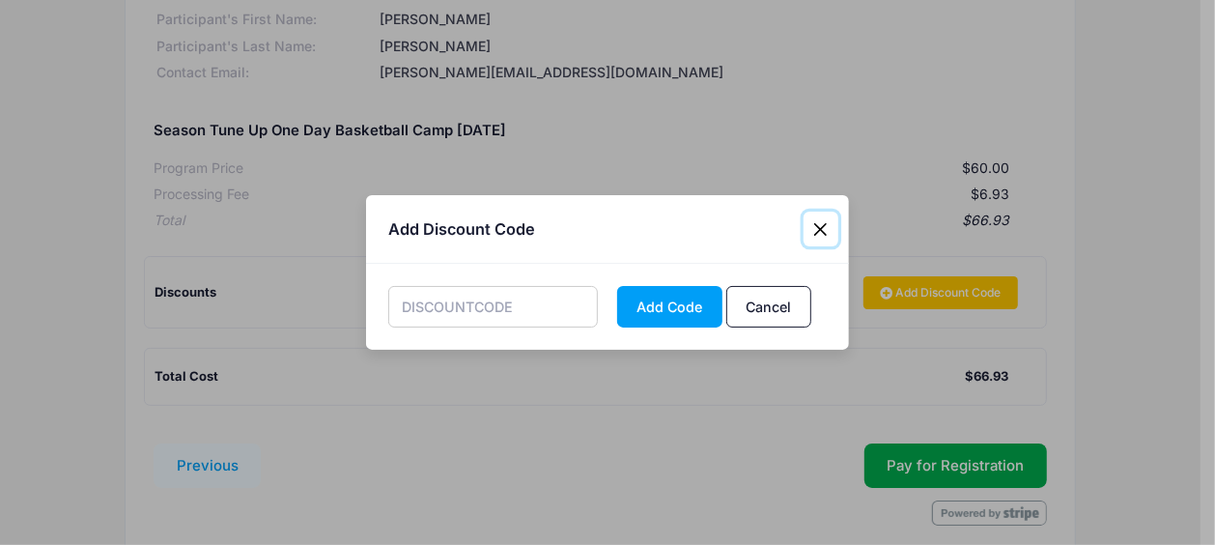
click at [821, 224] on button "Close" at bounding box center [820, 228] width 35 height 35
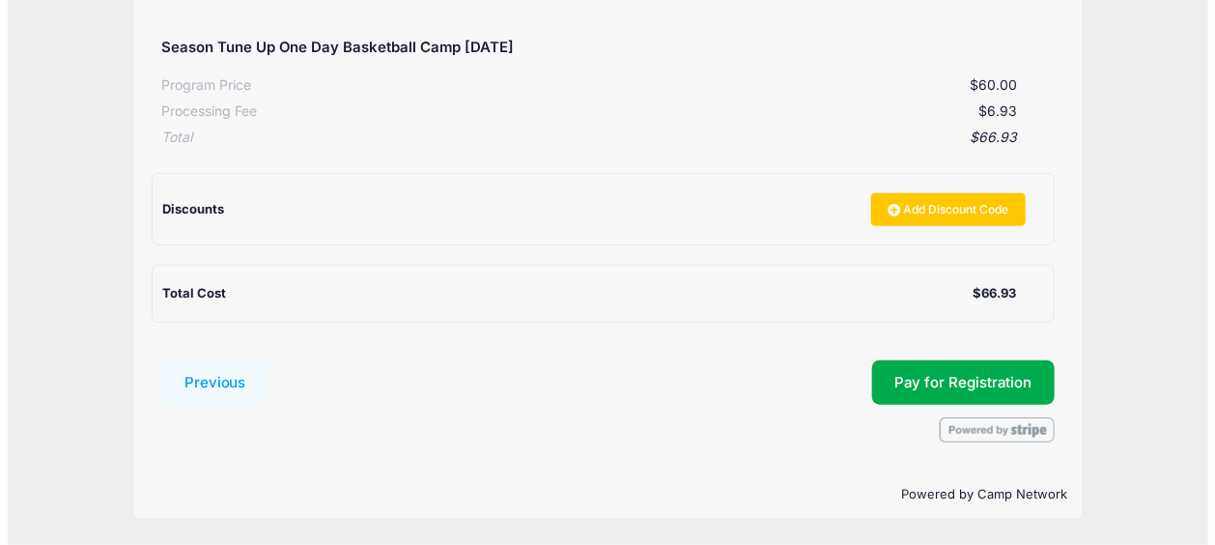
scroll to position [386, 0]
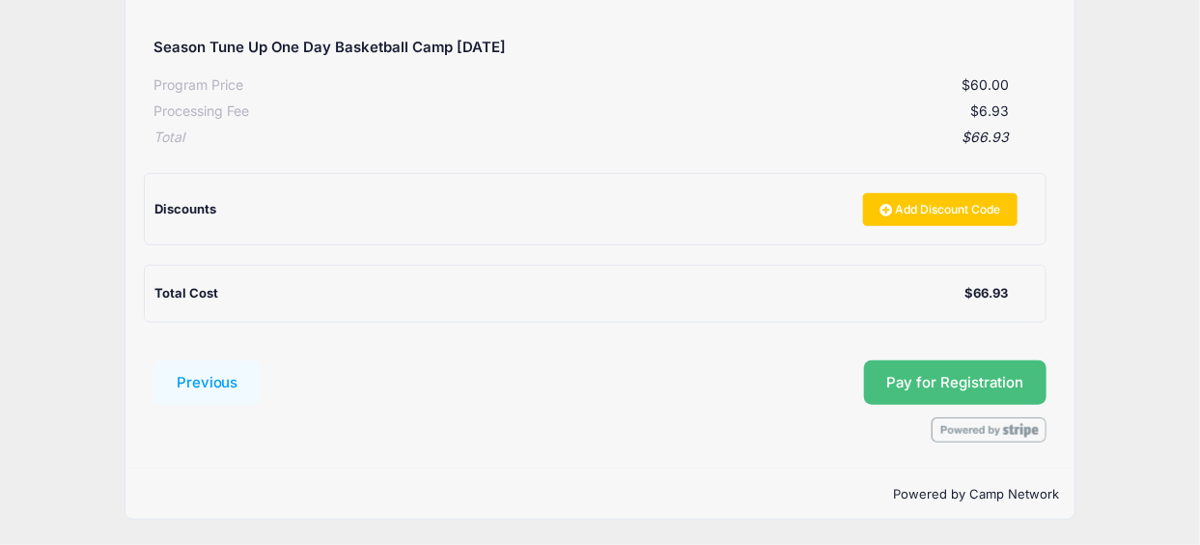
click at [978, 362] on button "Pay for Registration" at bounding box center [955, 382] width 183 height 44
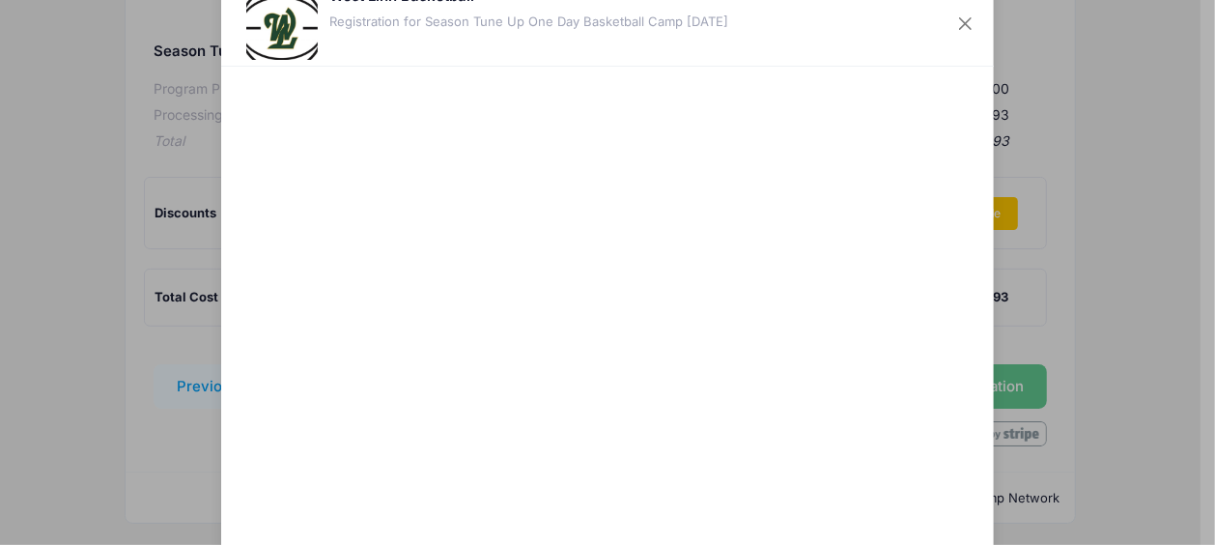
scroll to position [97, 0]
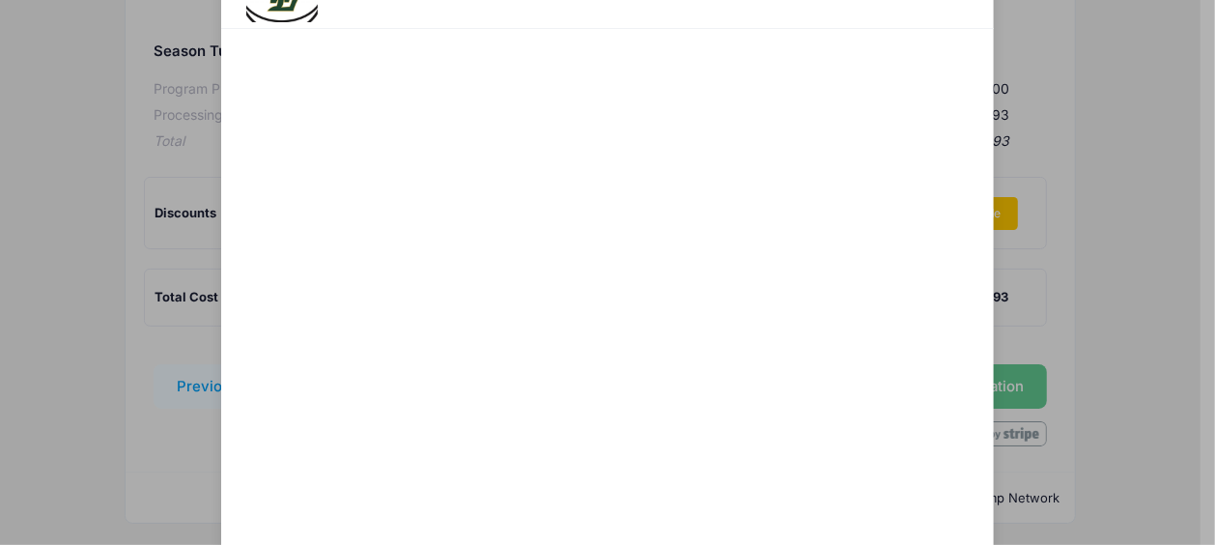
click at [710, 383] on div at bounding box center [794, 292] width 355 height 507
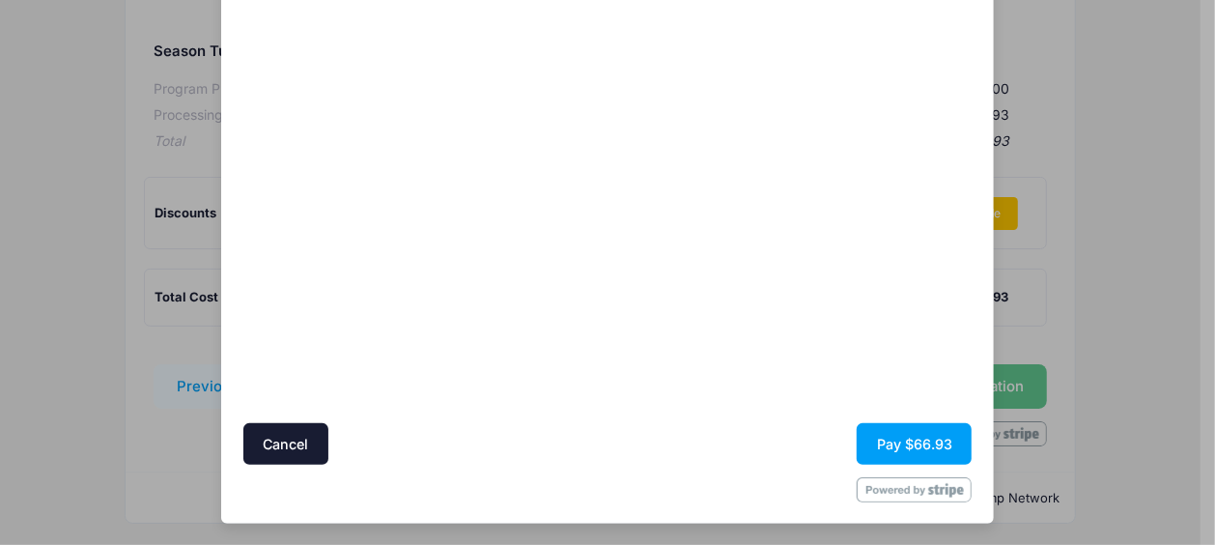
scroll to position [131, 0]
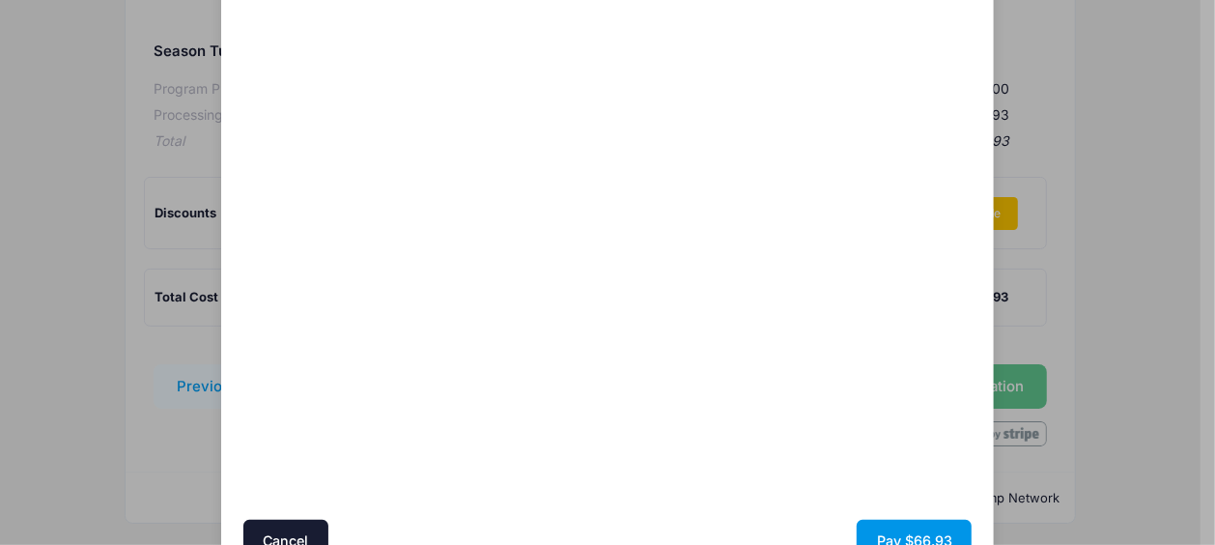
click at [901, 530] on button "Pay $66.93" at bounding box center [913, 540] width 115 height 42
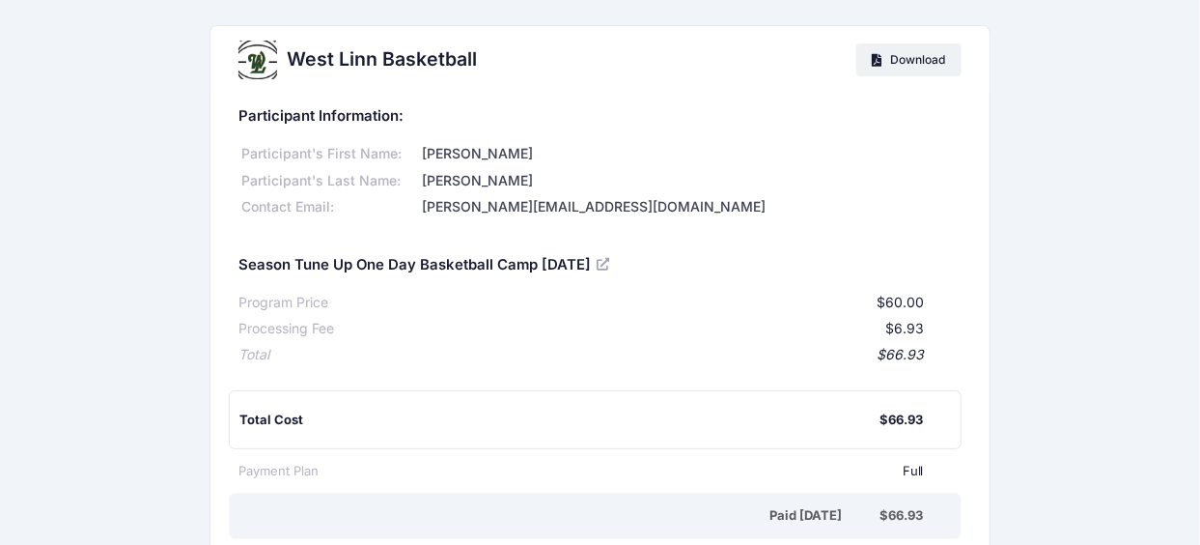
scroll to position [332, 0]
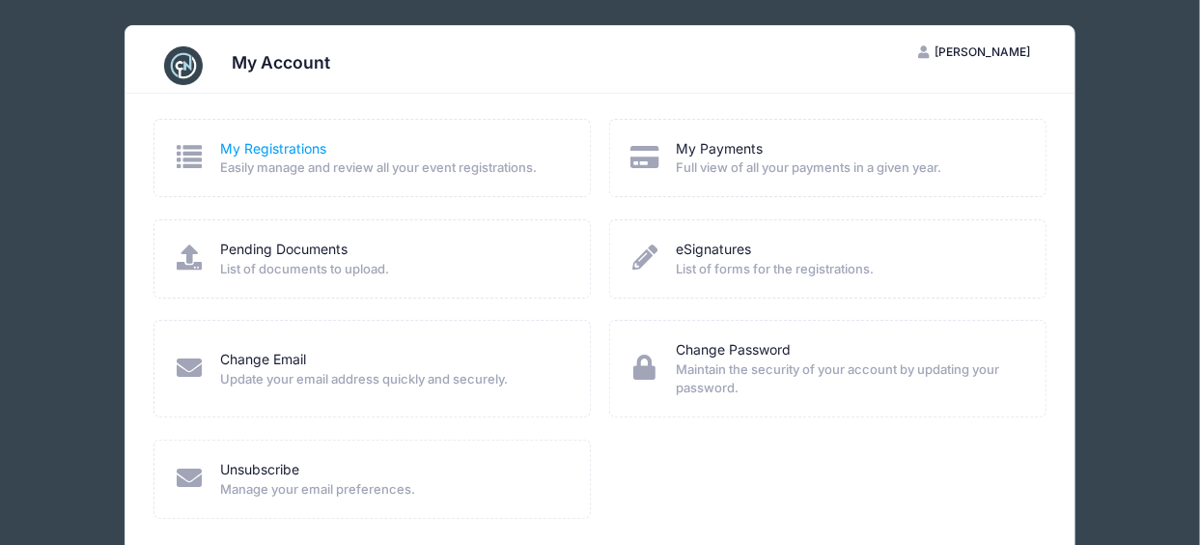
click at [317, 153] on link "My Registrations" at bounding box center [273, 149] width 106 height 20
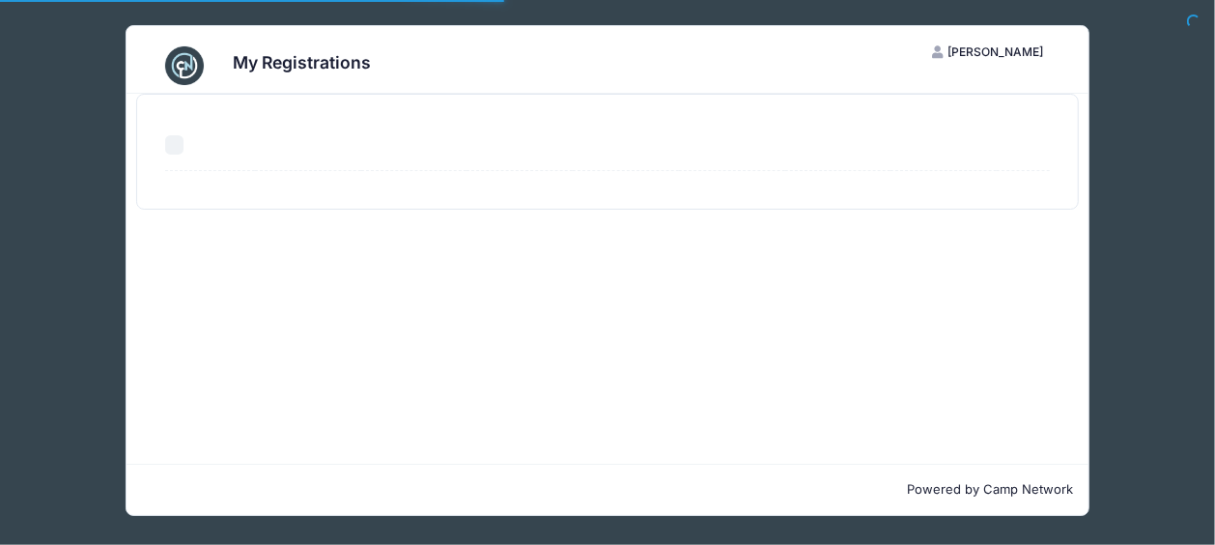
select select "50"
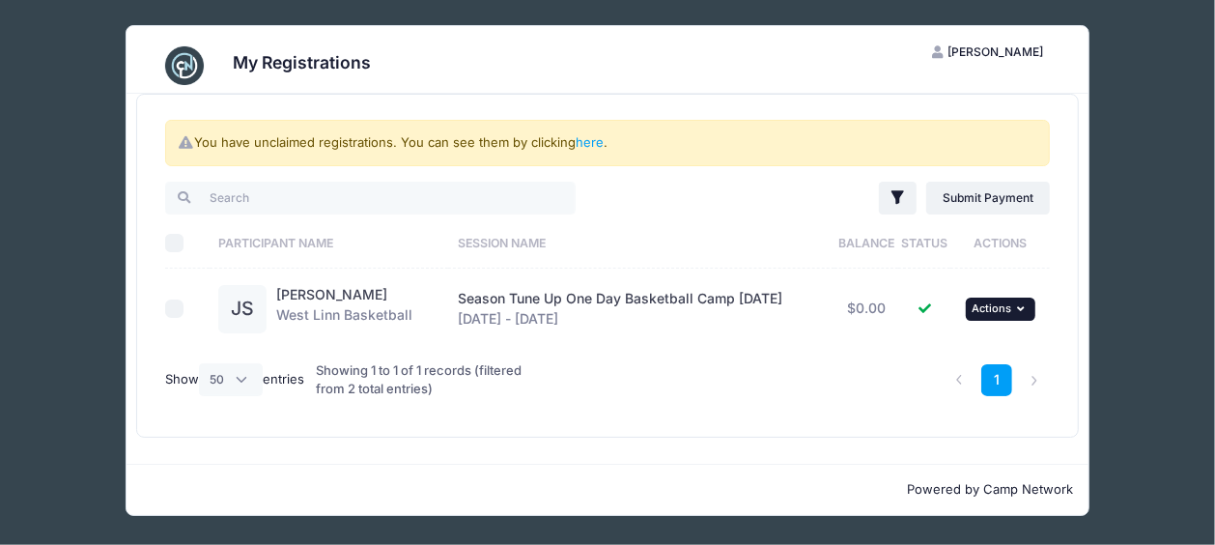
click at [1023, 305] on icon "button" at bounding box center [1024, 308] width 12 height 11
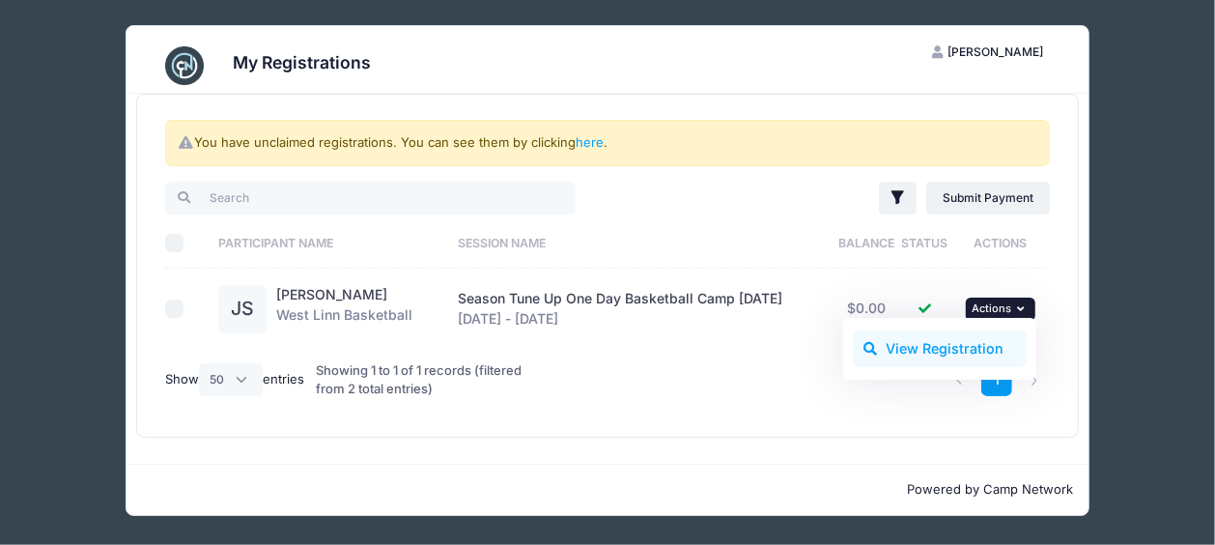
click at [992, 349] on link "View Registration" at bounding box center [940, 348] width 175 height 37
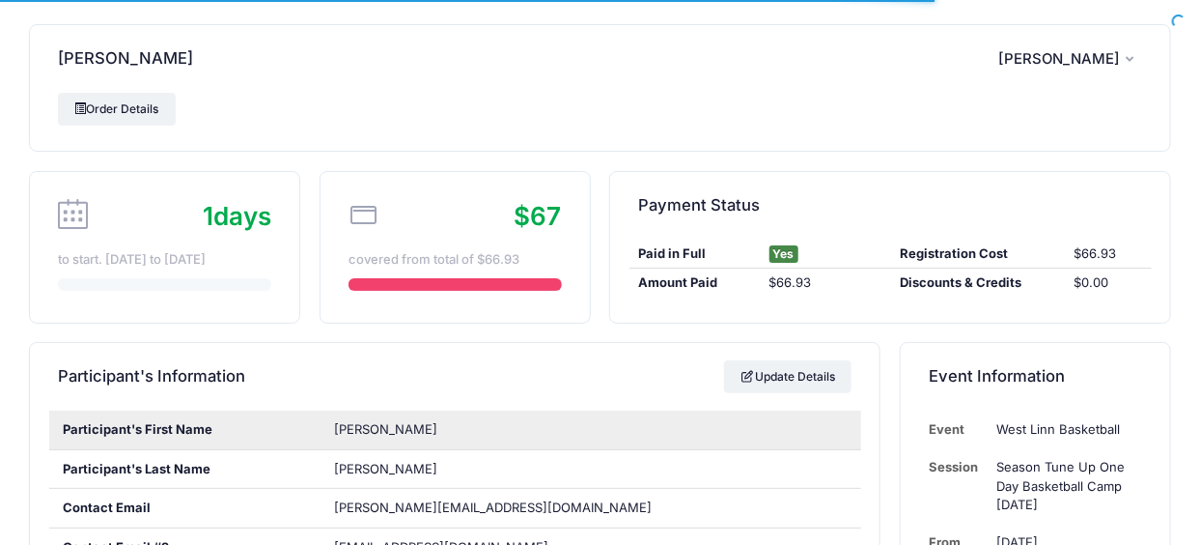
scroll to position [97, 0]
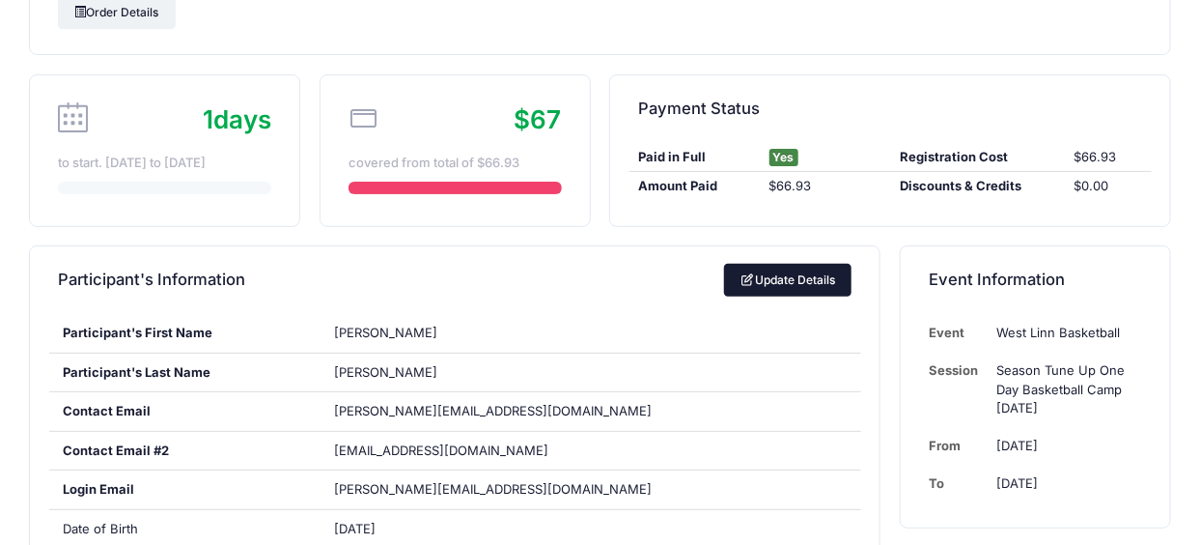
click at [814, 271] on link "Update Details" at bounding box center [788, 280] width 128 height 33
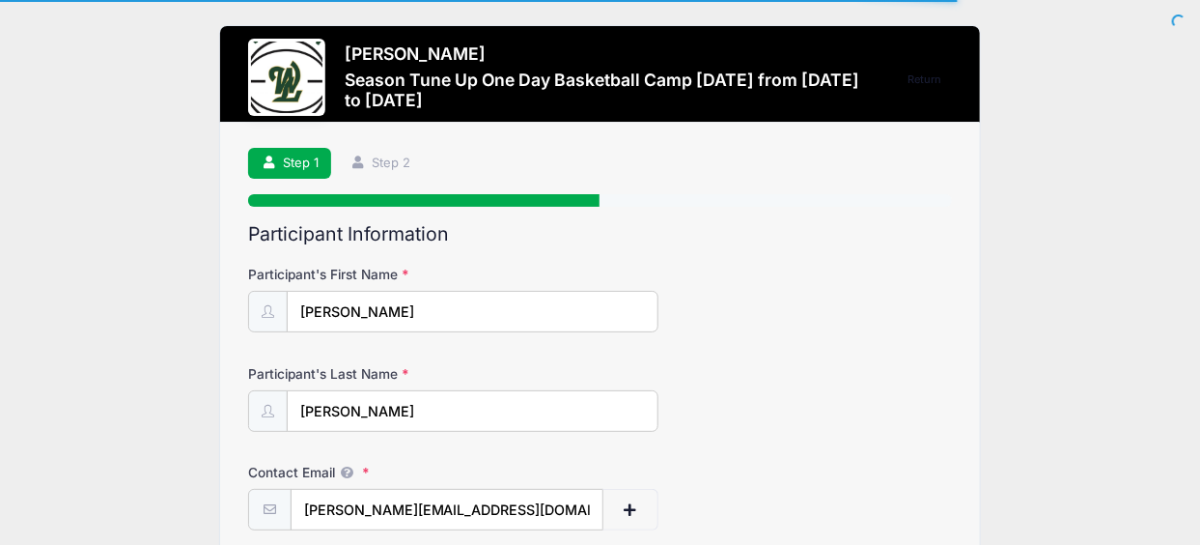
click at [343, 304] on input "John" at bounding box center [473, 312] width 372 height 42
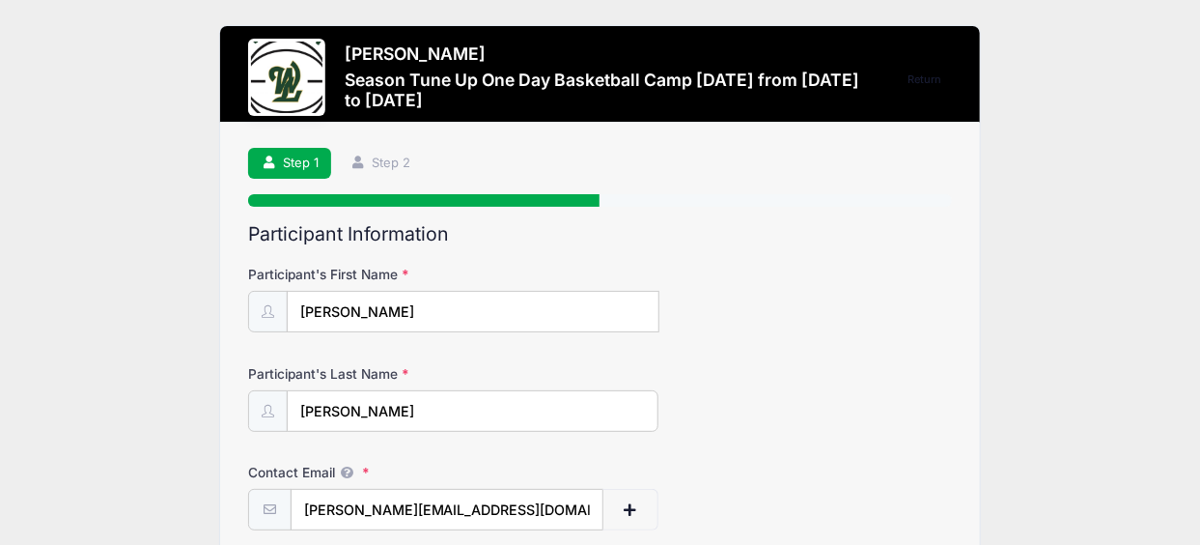
drag, startPoint x: 343, startPoint y: 304, endPoint x: 280, endPoint y: 308, distance: 62.9
click at [280, 308] on div "John" at bounding box center [453, 312] width 410 height 42
type input "Stella"
click at [940, 365] on div "Participant's Last Name Stromquist" at bounding box center [599, 398] width 703 height 68
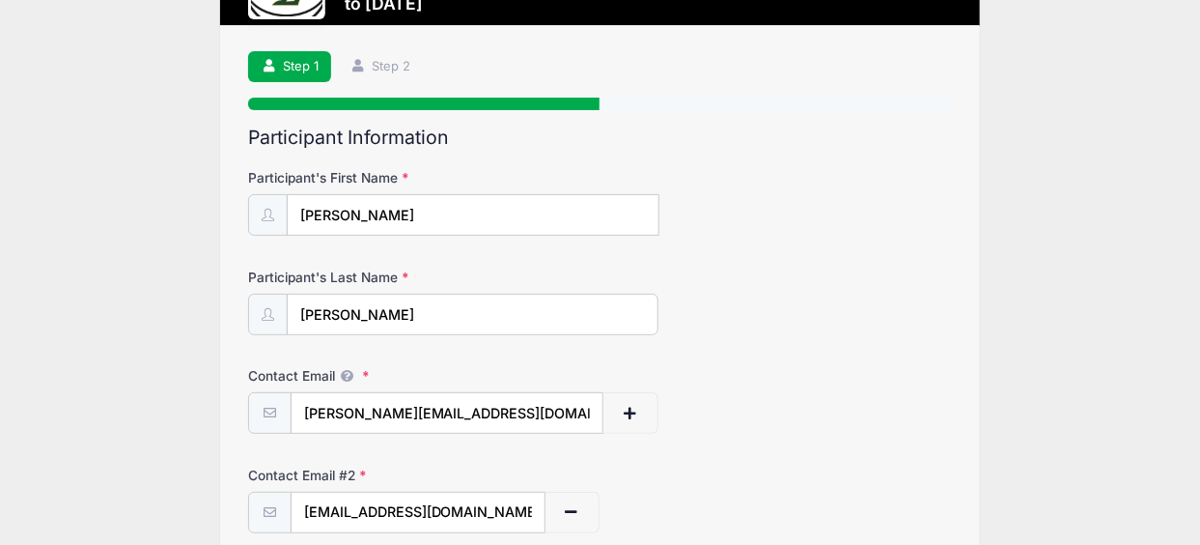
scroll to position [257, 0]
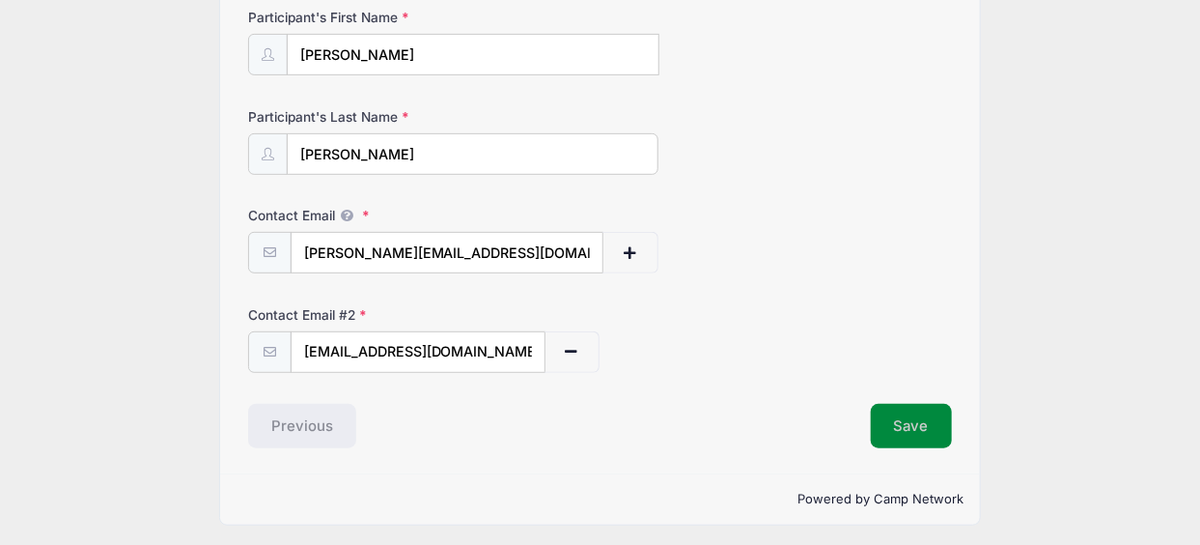
click at [913, 416] on button "Save" at bounding box center [911, 426] width 81 height 44
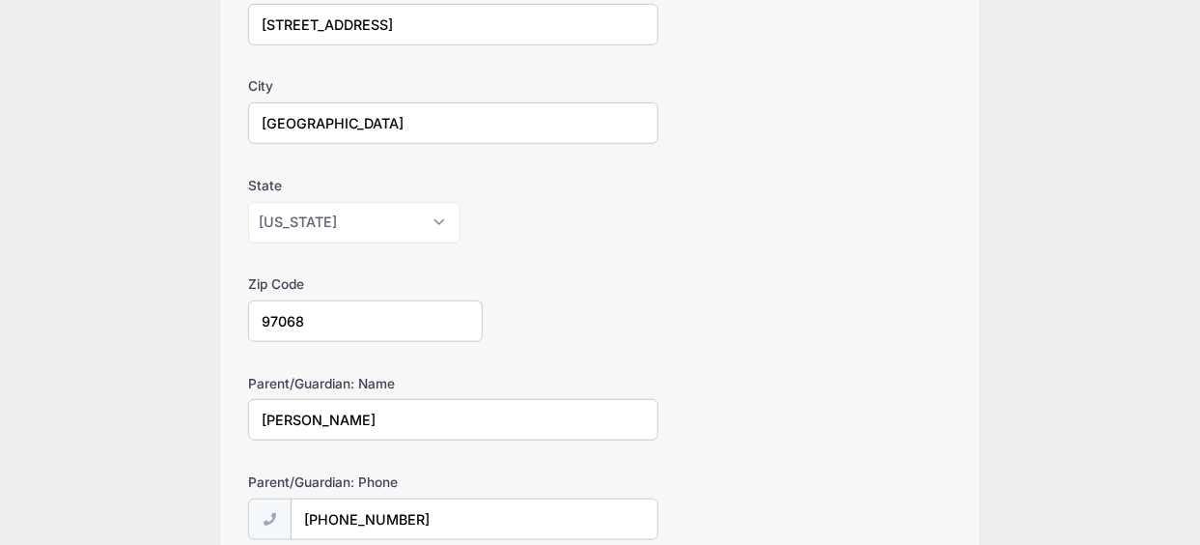
scroll to position [649, 0]
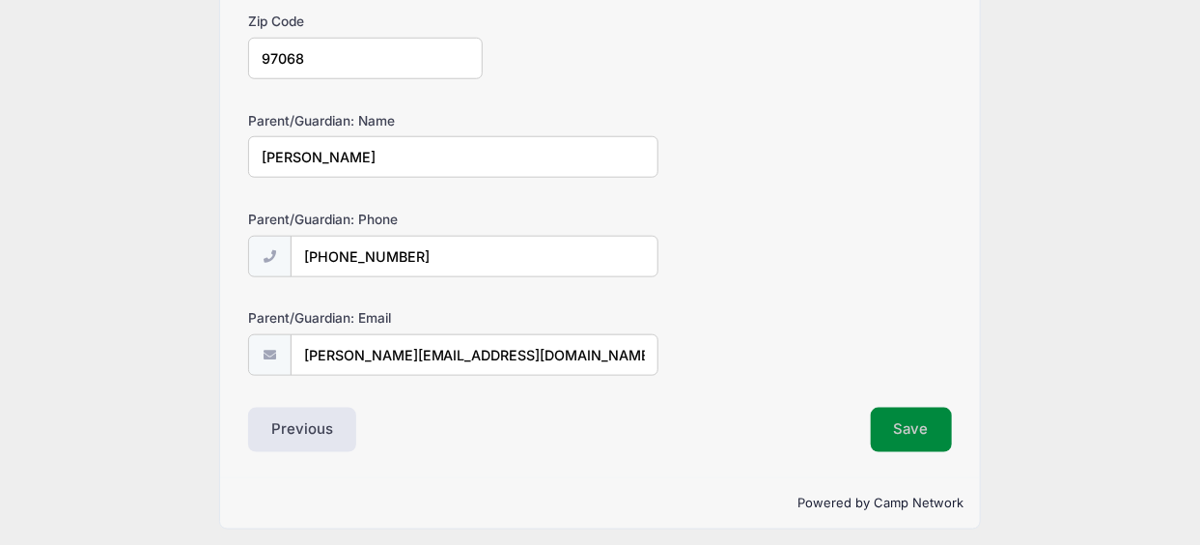
click at [917, 411] on button "Save" at bounding box center [911, 429] width 81 height 44
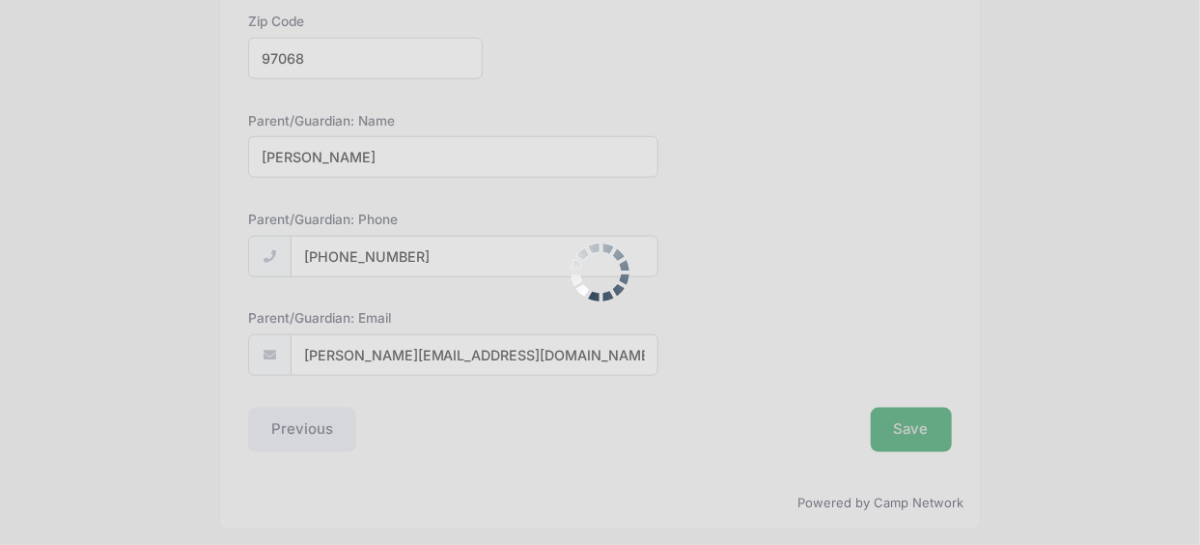
scroll to position [0, 0]
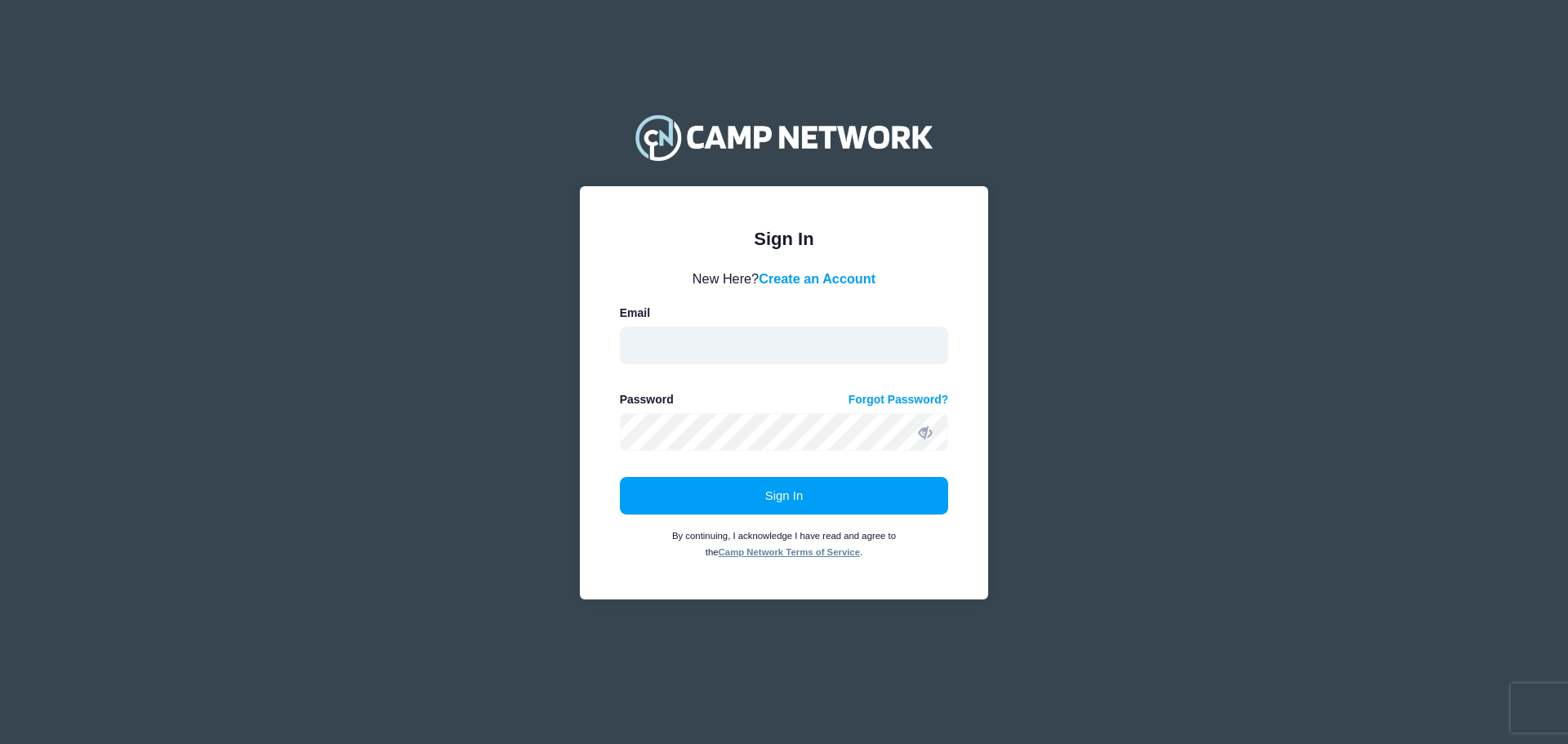
type input "[PERSON_NAME][EMAIL_ADDRESS][DOMAIN_NAME]"
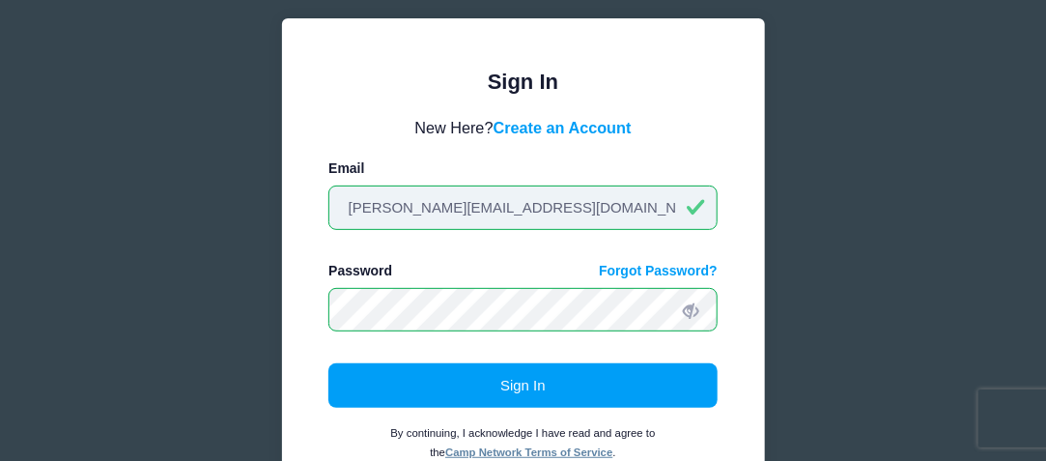
scroll to position [126, 0]
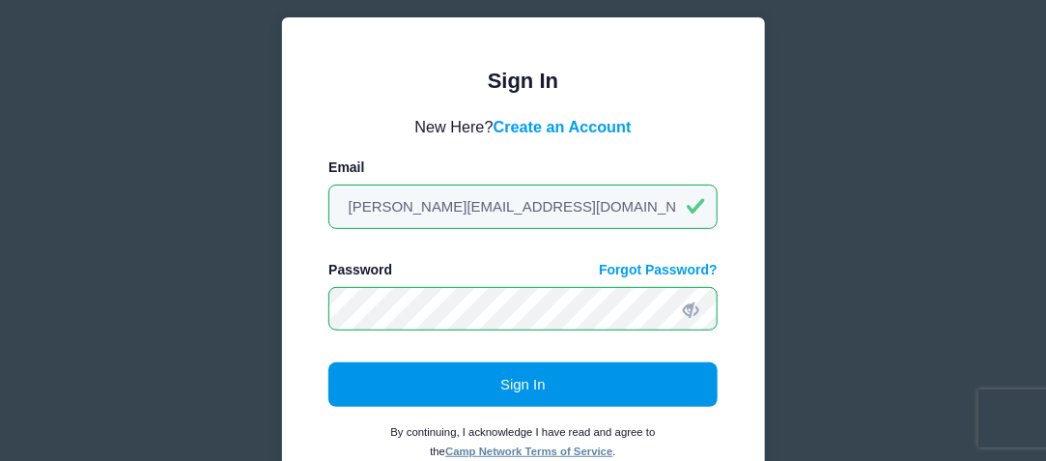
click at [462, 376] on button "Sign In" at bounding box center [522, 384] width 389 height 44
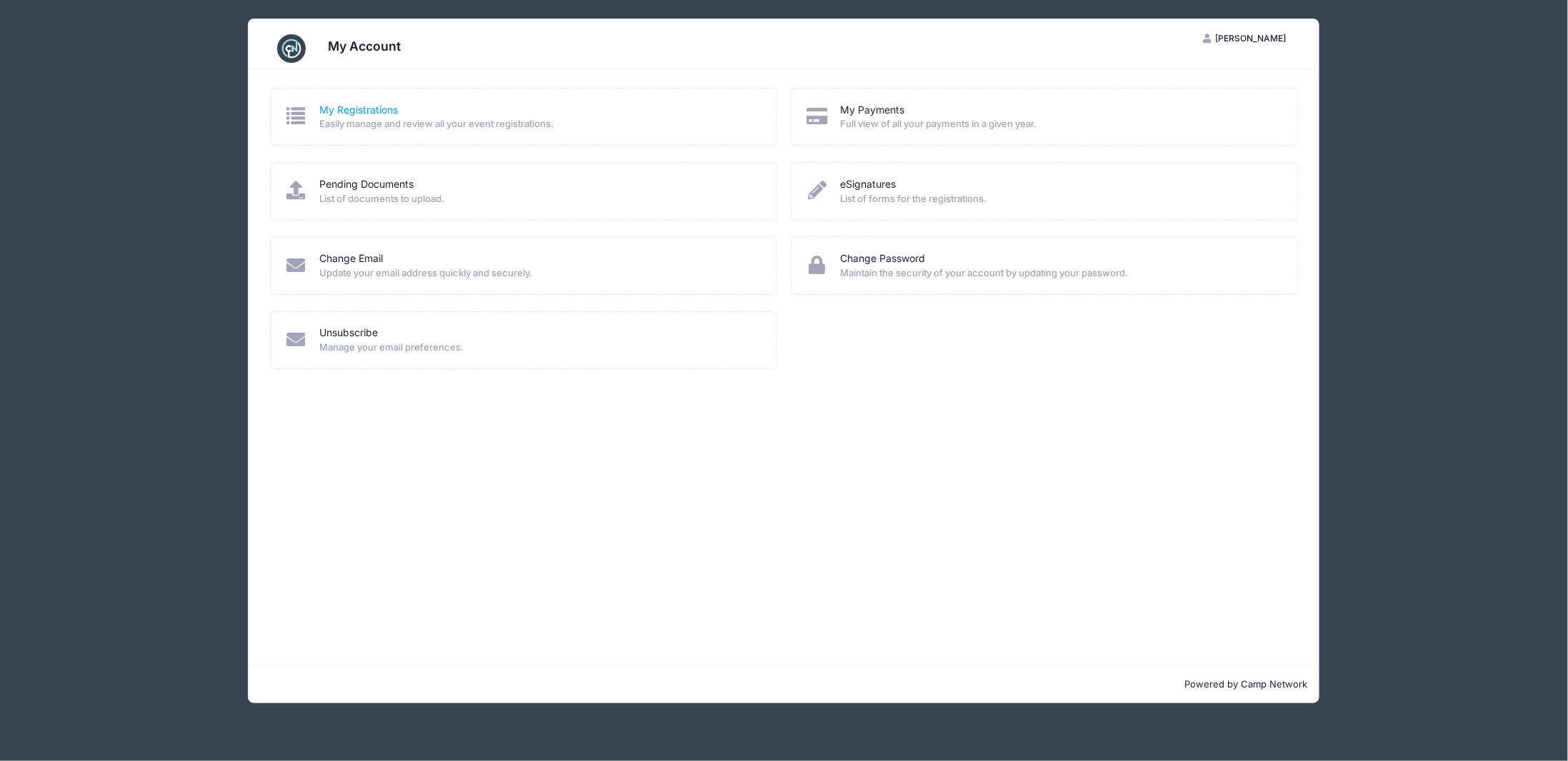
click at [372, 112] on link "My Registrations" at bounding box center [359, 110] width 78 height 15
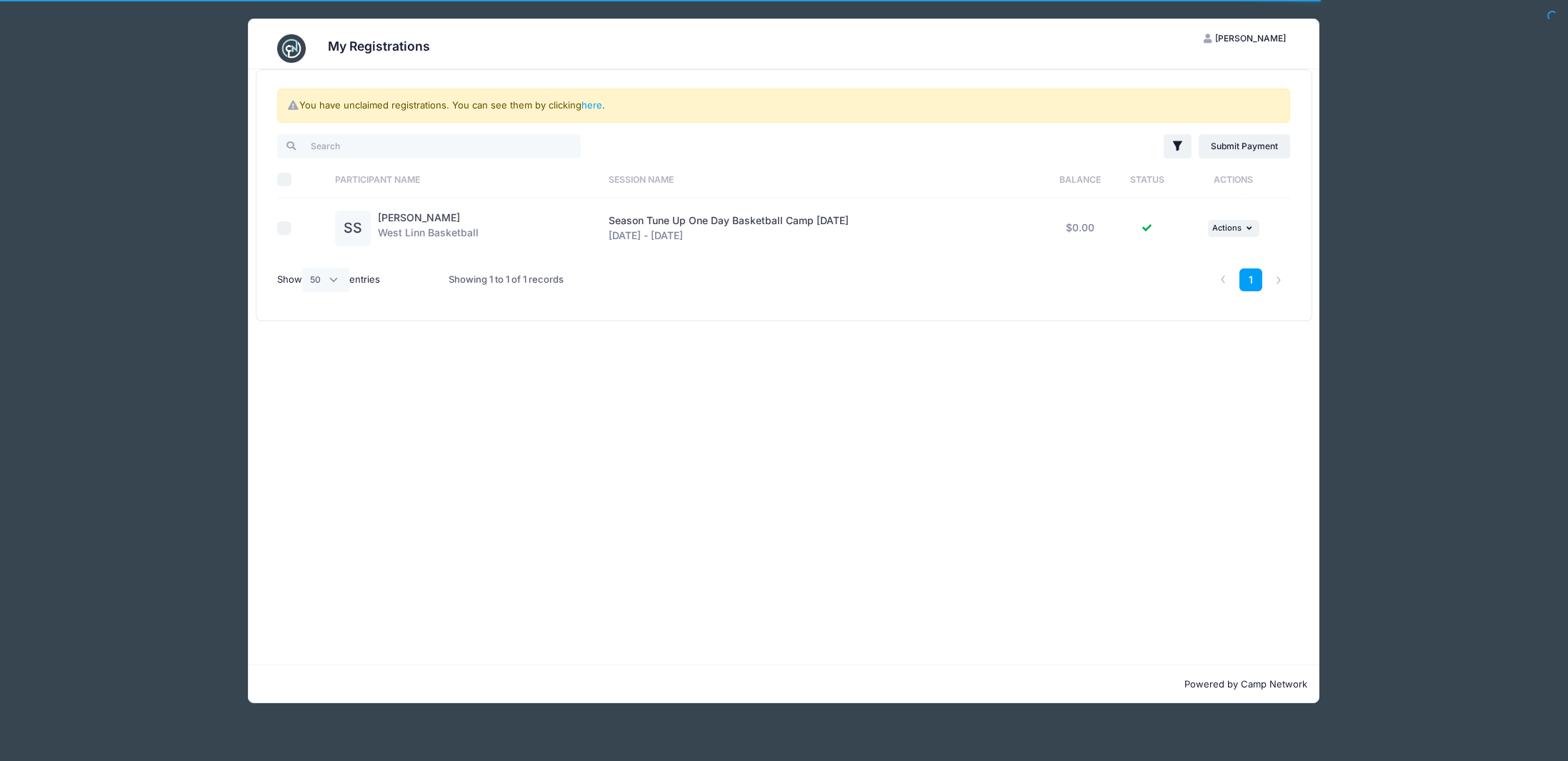
select select "50"
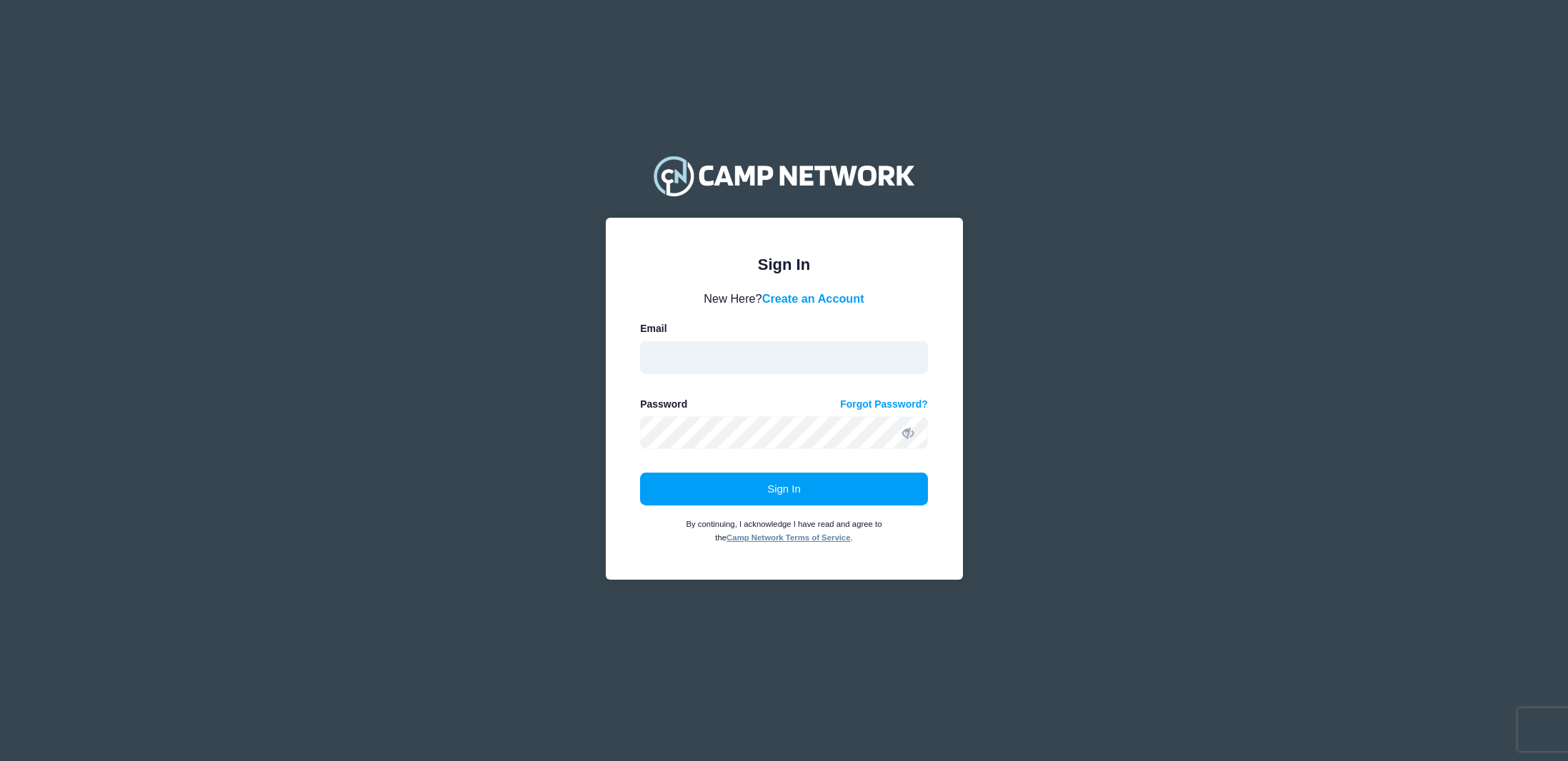
type input "[PERSON_NAME][EMAIL_ADDRESS][DOMAIN_NAME]"
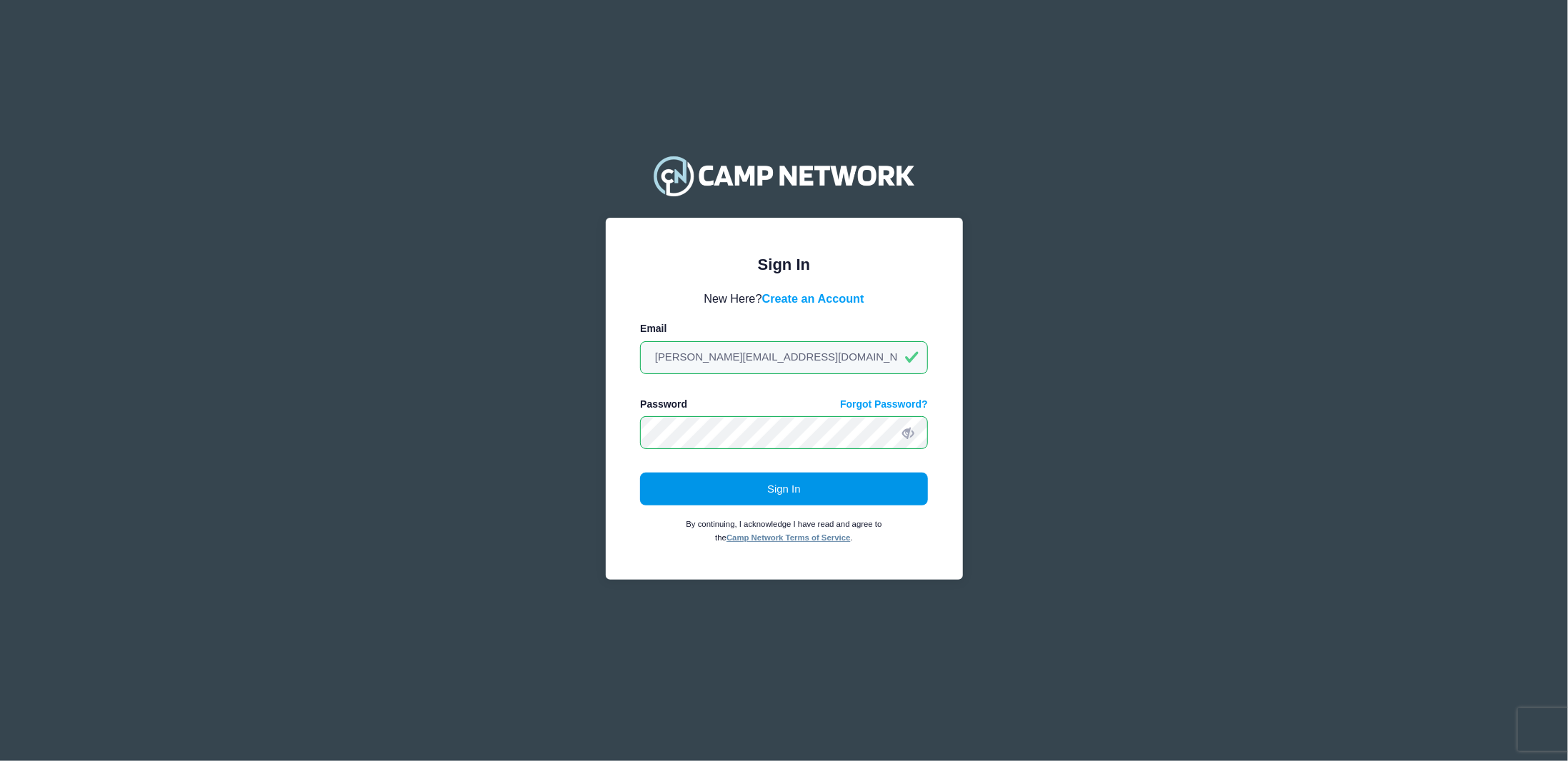
click at [809, 488] on button "Sign In" at bounding box center [784, 489] width 288 height 33
